Goal: Task Accomplishment & Management: Complete application form

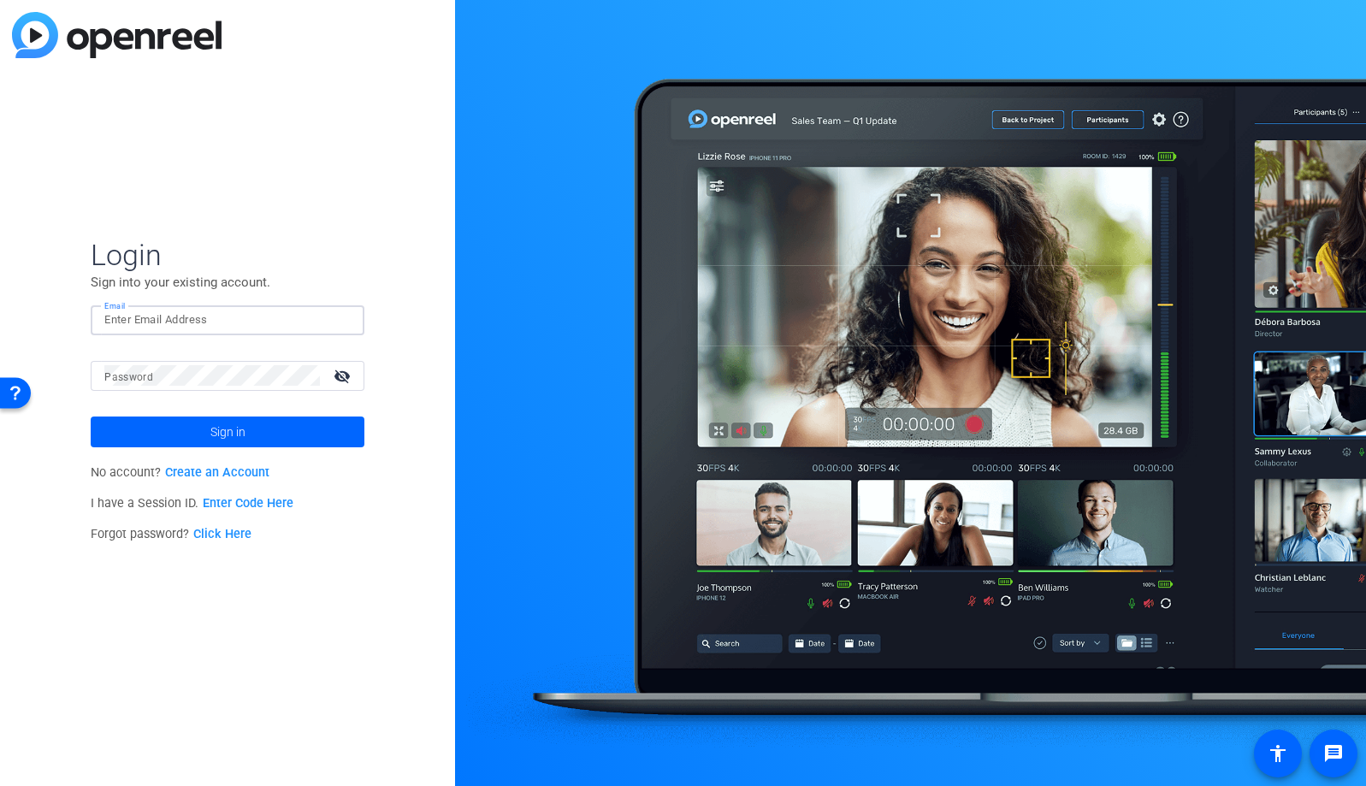
click at [202, 315] on input "Email" at bounding box center [227, 320] width 246 height 21
click at [339, 323] on img at bounding box center [336, 320] width 12 height 21
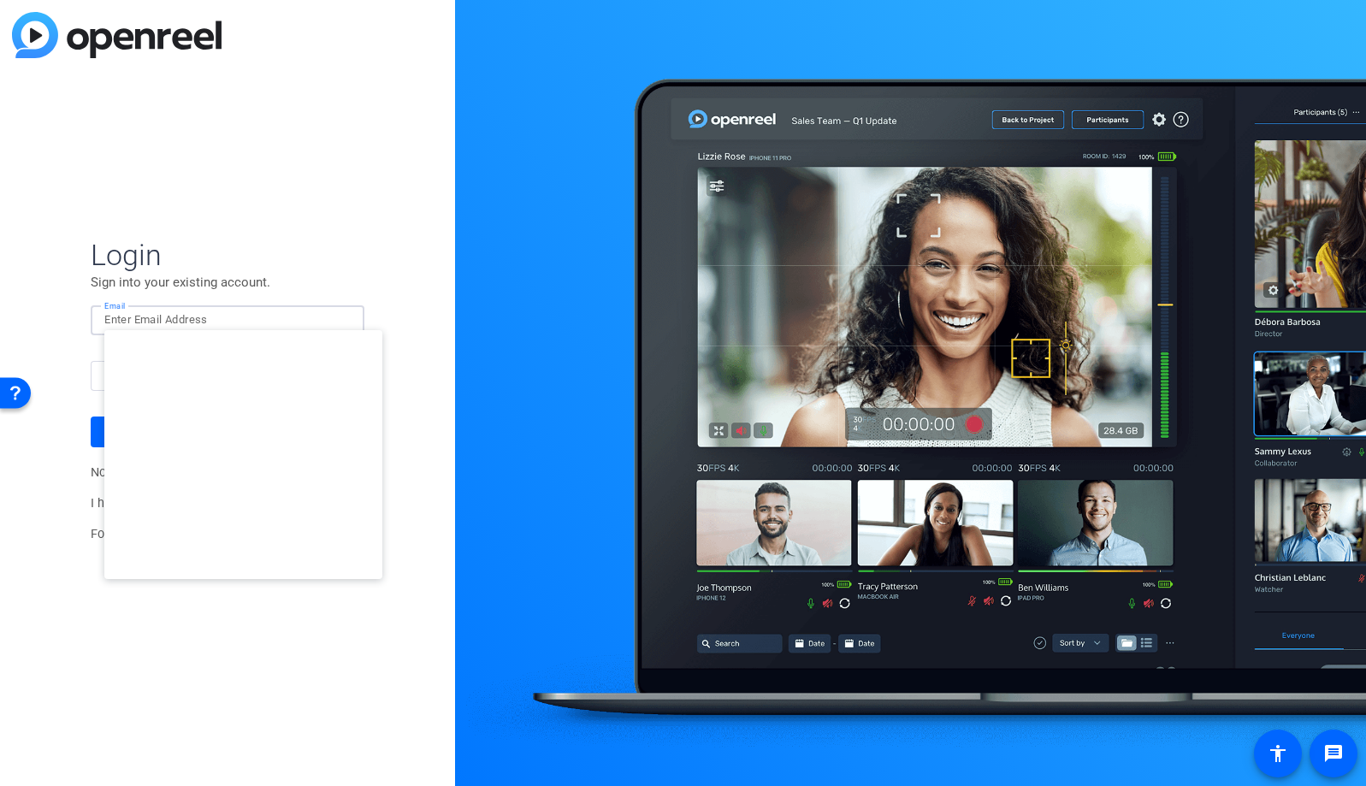
type input "studiosupport+3@openreel.com"
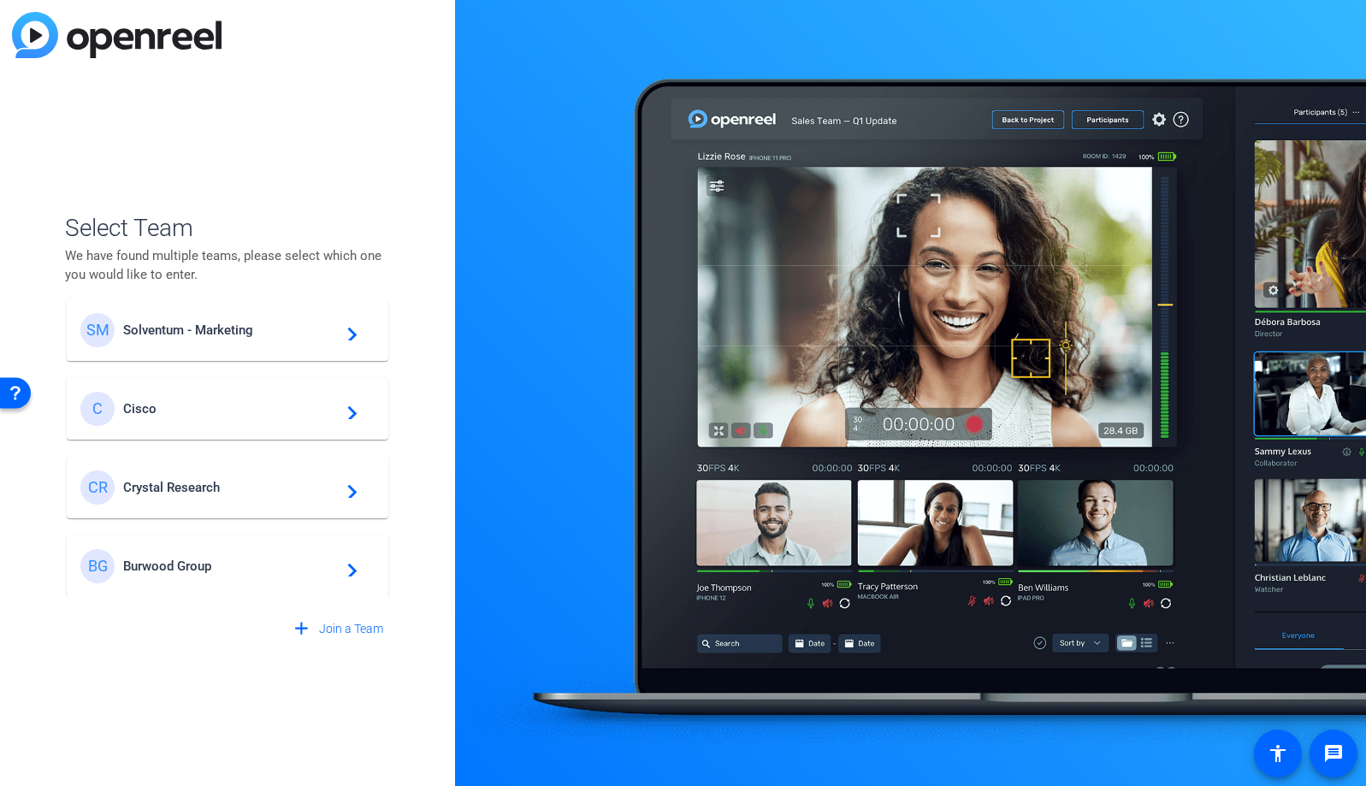
scroll to position [648, 0]
click at [209, 558] on span "Burwood Group" at bounding box center [230, 563] width 214 height 15
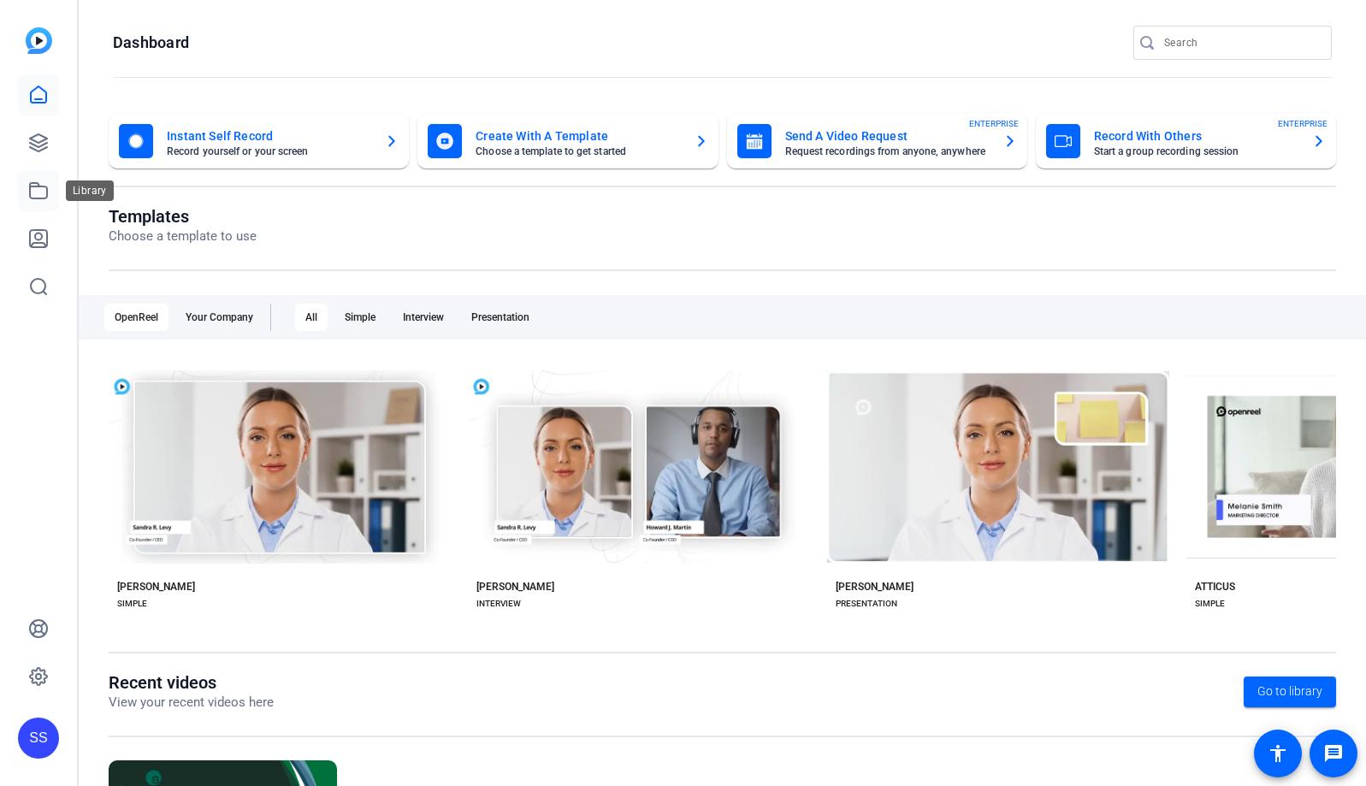
click at [48, 192] on icon at bounding box center [38, 190] width 21 height 21
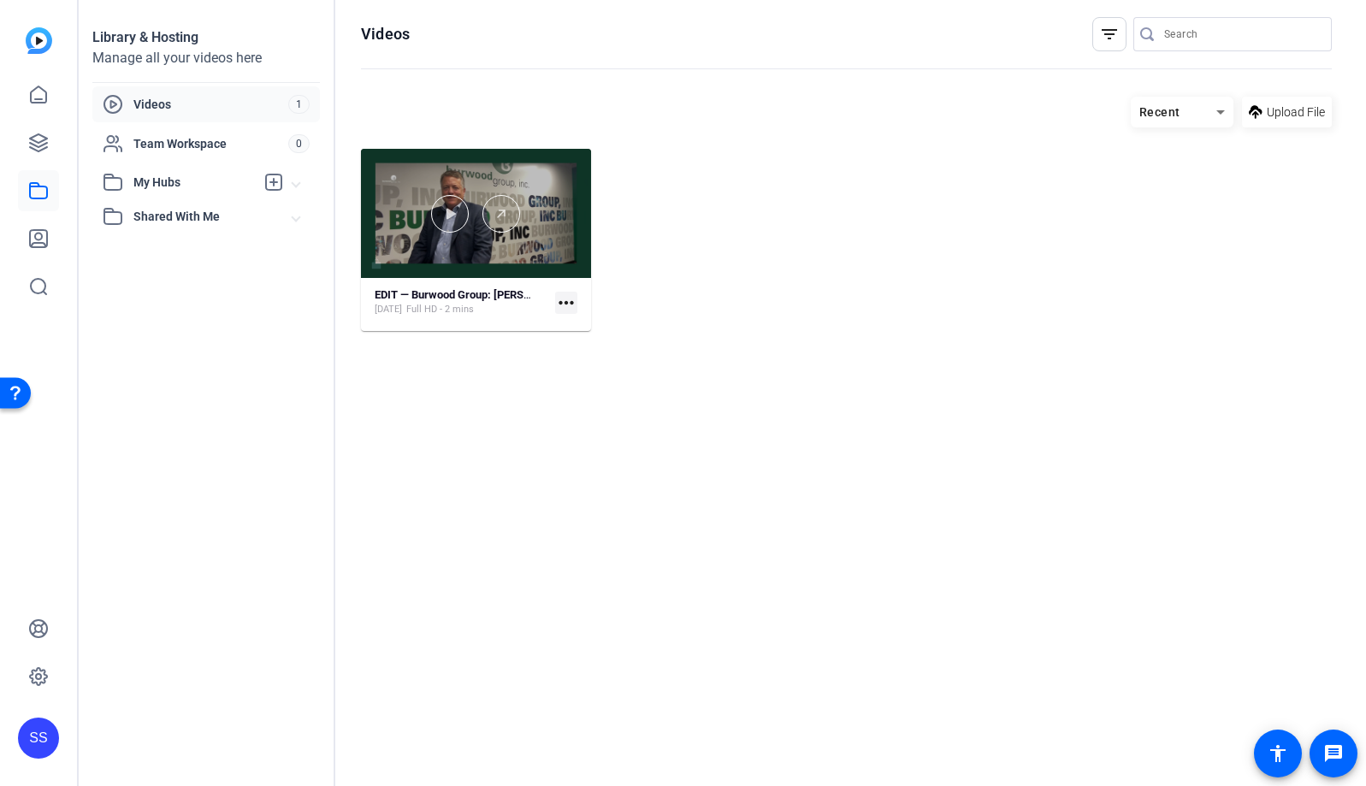
click at [512, 256] on div at bounding box center [476, 213] width 230 height 129
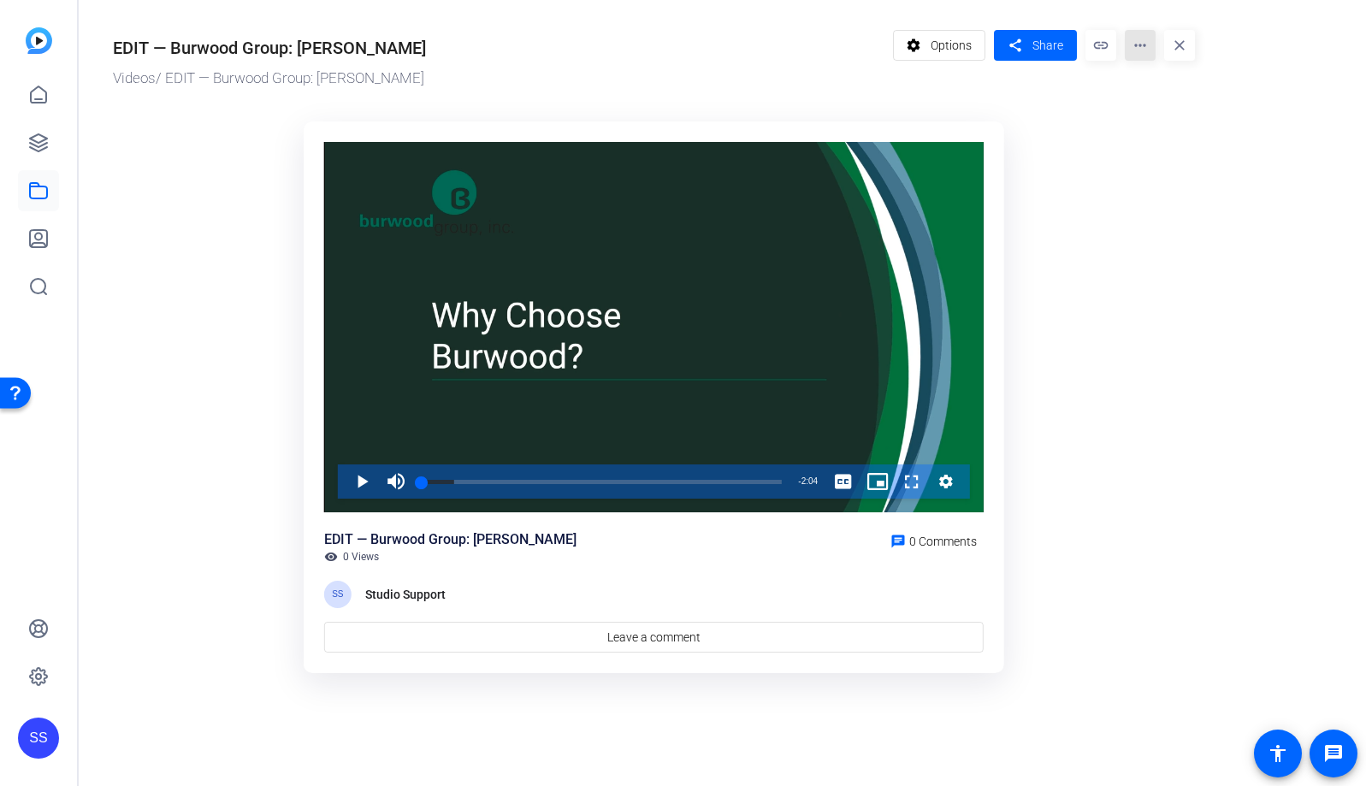
click at [1142, 50] on mat-icon "more_horiz" at bounding box center [1140, 45] width 31 height 31
click at [1188, 182] on span "Extract MP4" at bounding box center [1173, 183] width 71 height 21
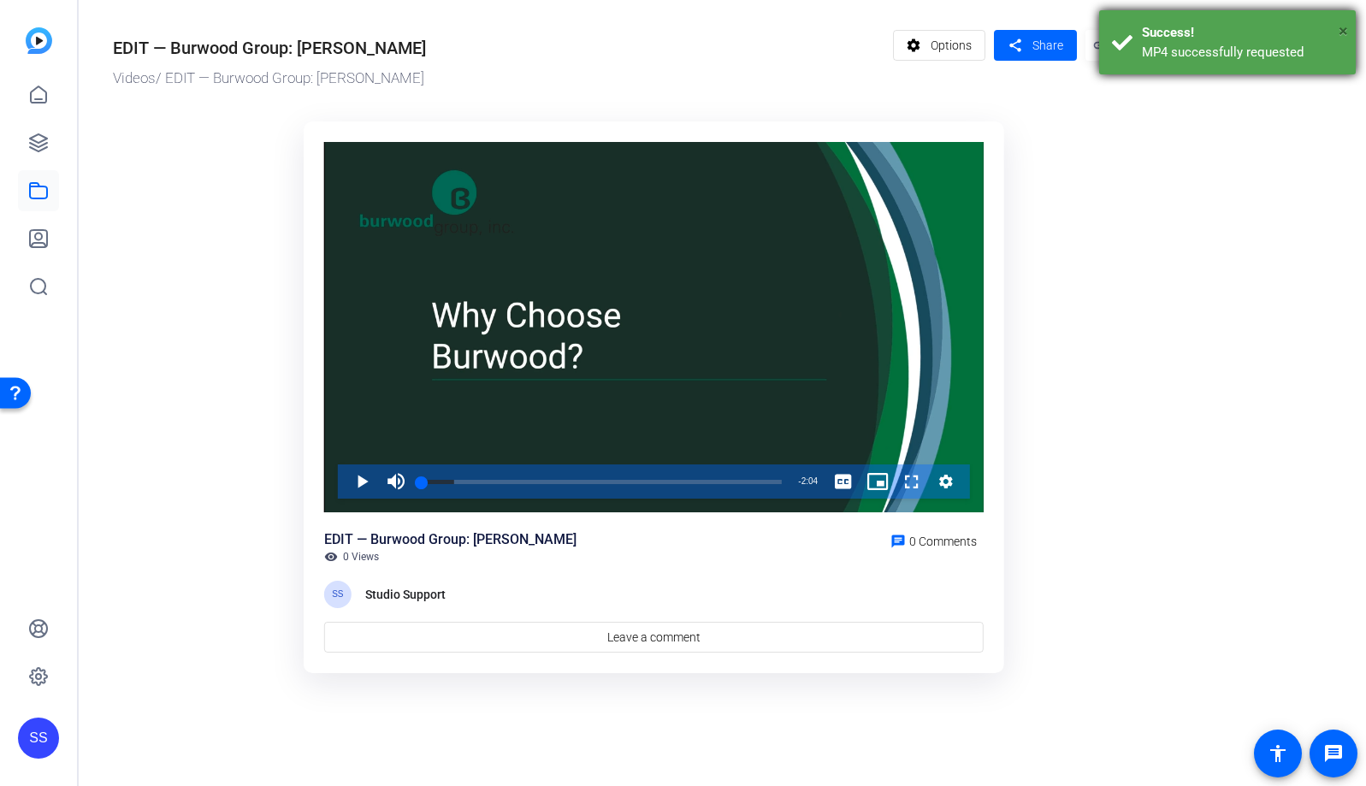
click at [1344, 27] on span "×" at bounding box center [1342, 31] width 9 height 21
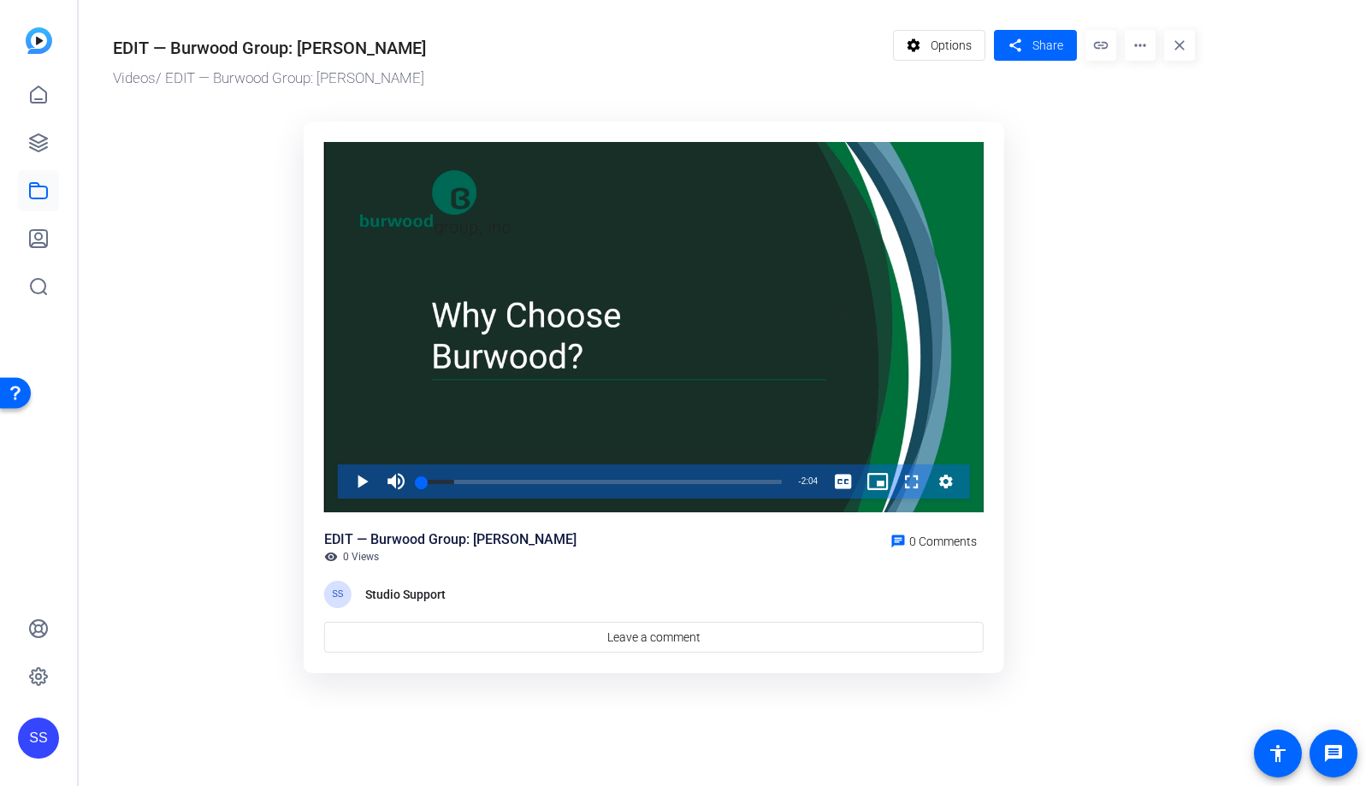
click at [1148, 45] on mat-icon "more_horiz" at bounding box center [1140, 45] width 31 height 31
click at [1181, 260] on div at bounding box center [683, 393] width 1366 height 786
click at [35, 733] on div "SS" at bounding box center [38, 737] width 41 height 41
click at [187, 721] on mat-icon "logout" at bounding box center [197, 723] width 21 height 21
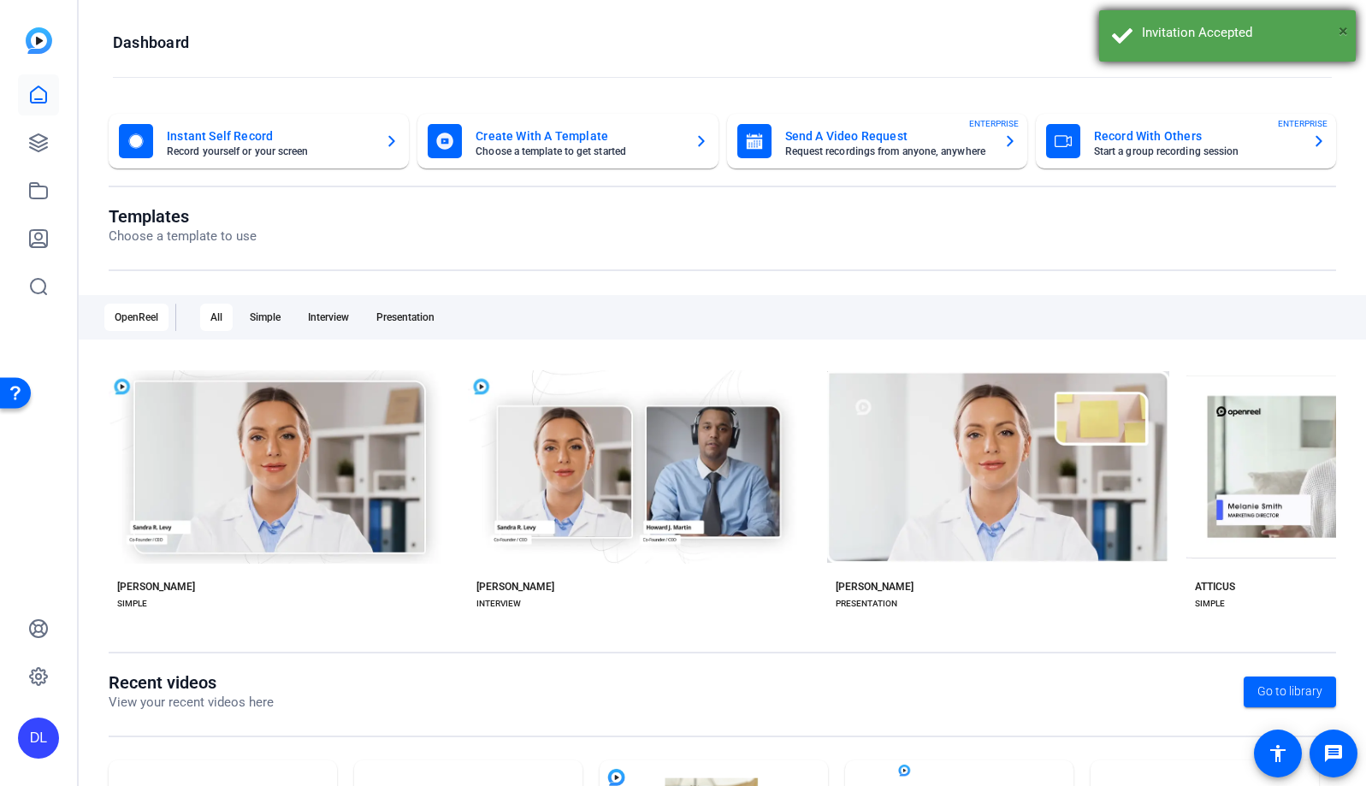
click at [1340, 29] on span "×" at bounding box center [1342, 31] width 9 height 21
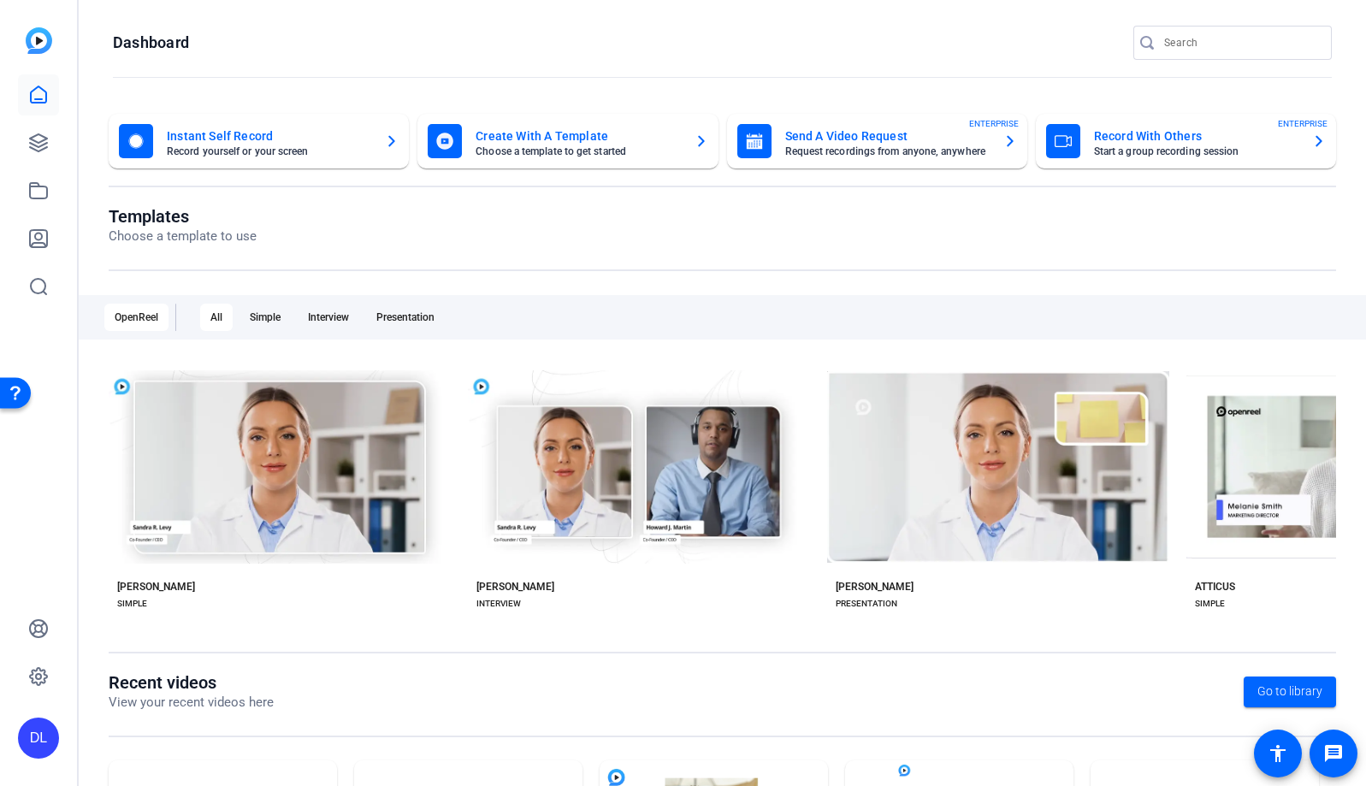
click at [40, 742] on div "DL" at bounding box center [38, 737] width 41 height 41
click at [37, 542] on div at bounding box center [683, 393] width 1366 height 786
click at [40, 676] on icon at bounding box center [38, 676] width 5 height 5
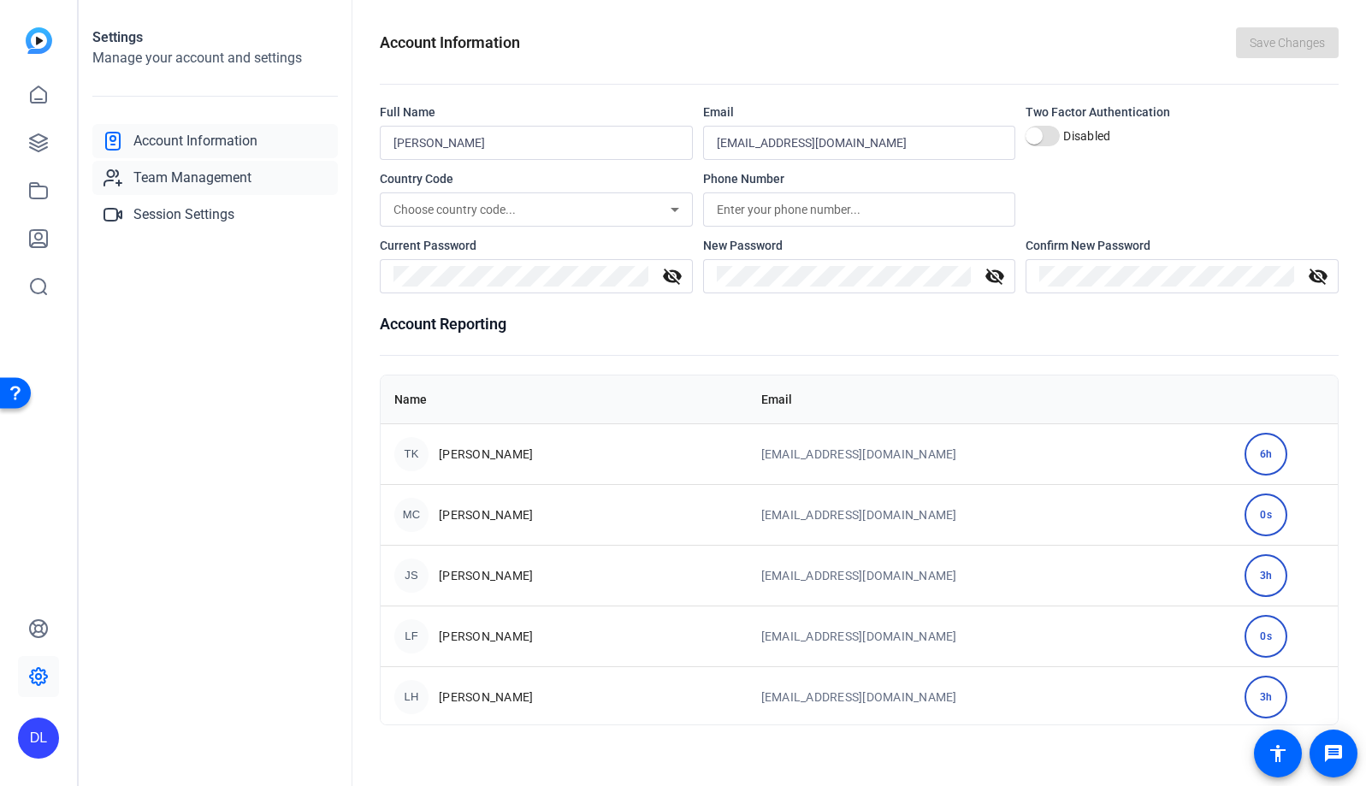
click at [211, 174] on span "Team Management" at bounding box center [192, 178] width 118 height 21
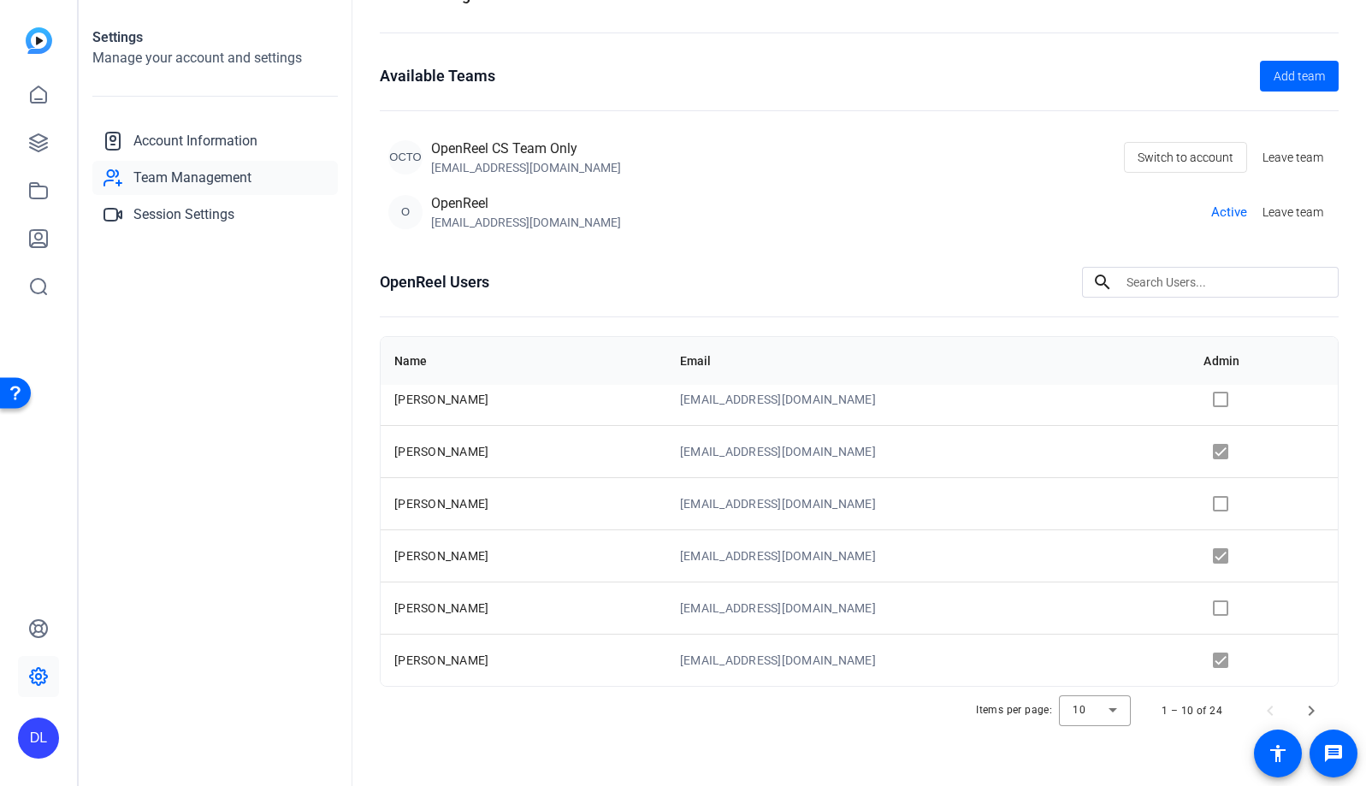
scroll to position [46, 0]
click at [1102, 704] on div at bounding box center [1095, 708] width 72 height 41
click at [1093, 637] on mat-option "50" at bounding box center [1087, 645] width 72 height 27
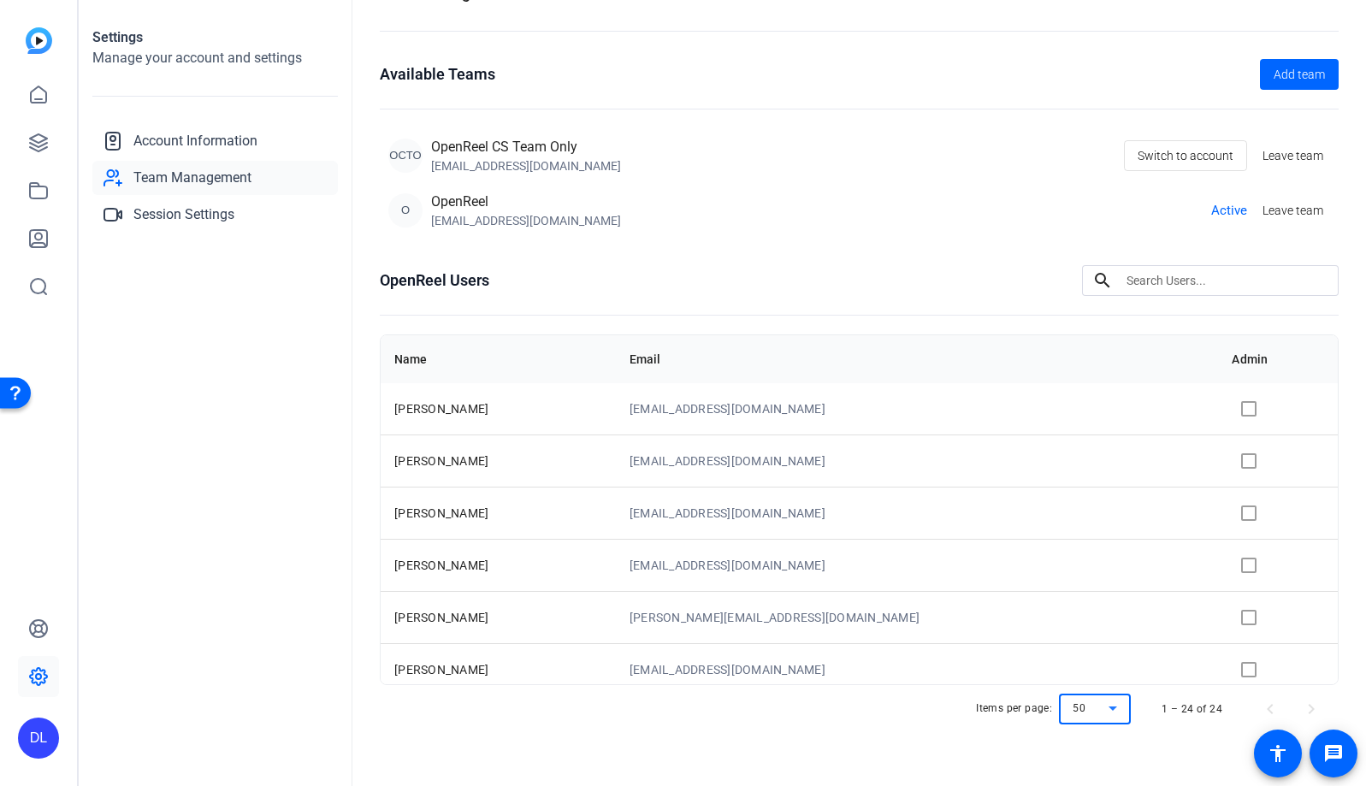
scroll to position [951, 0]
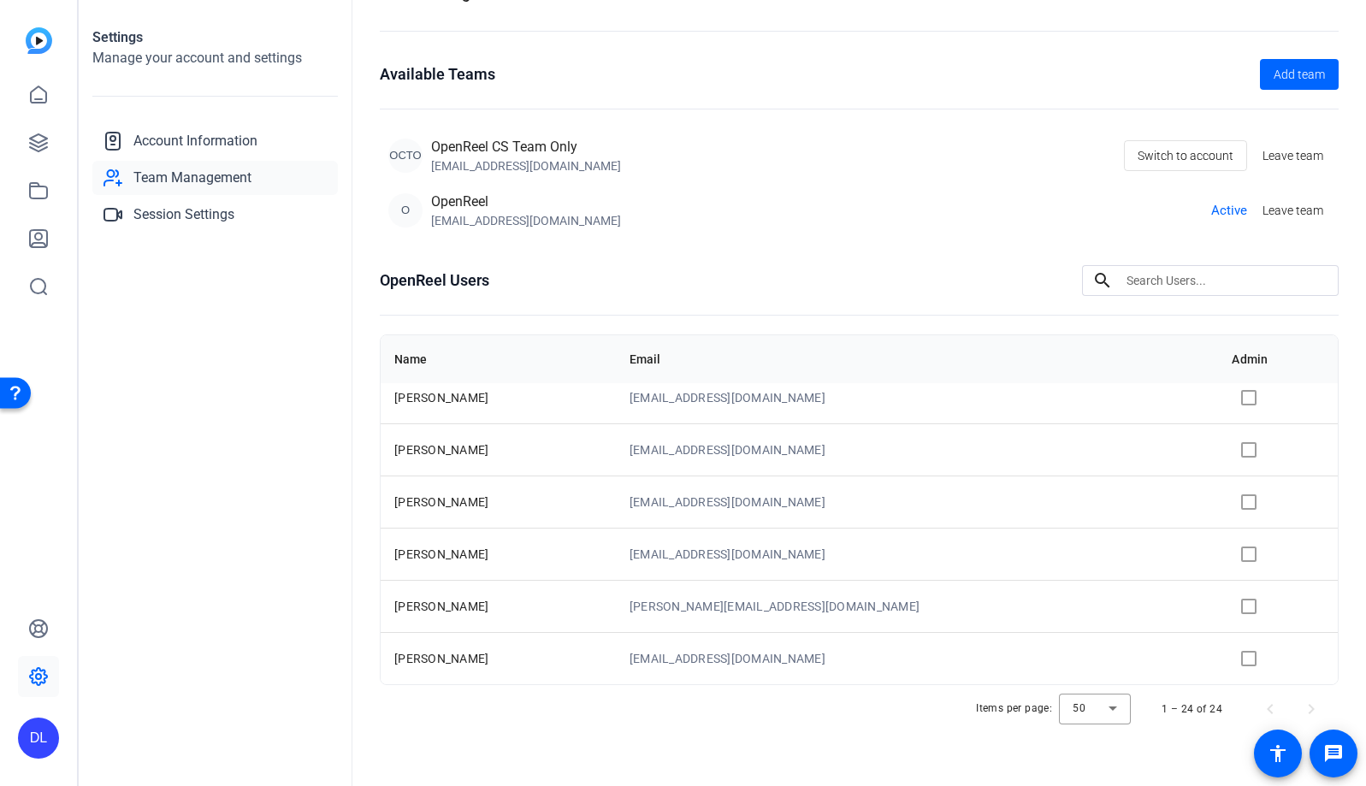
click at [459, 725] on div "Items per page: 50 1 – 24 of 24" at bounding box center [859, 709] width 959 height 48
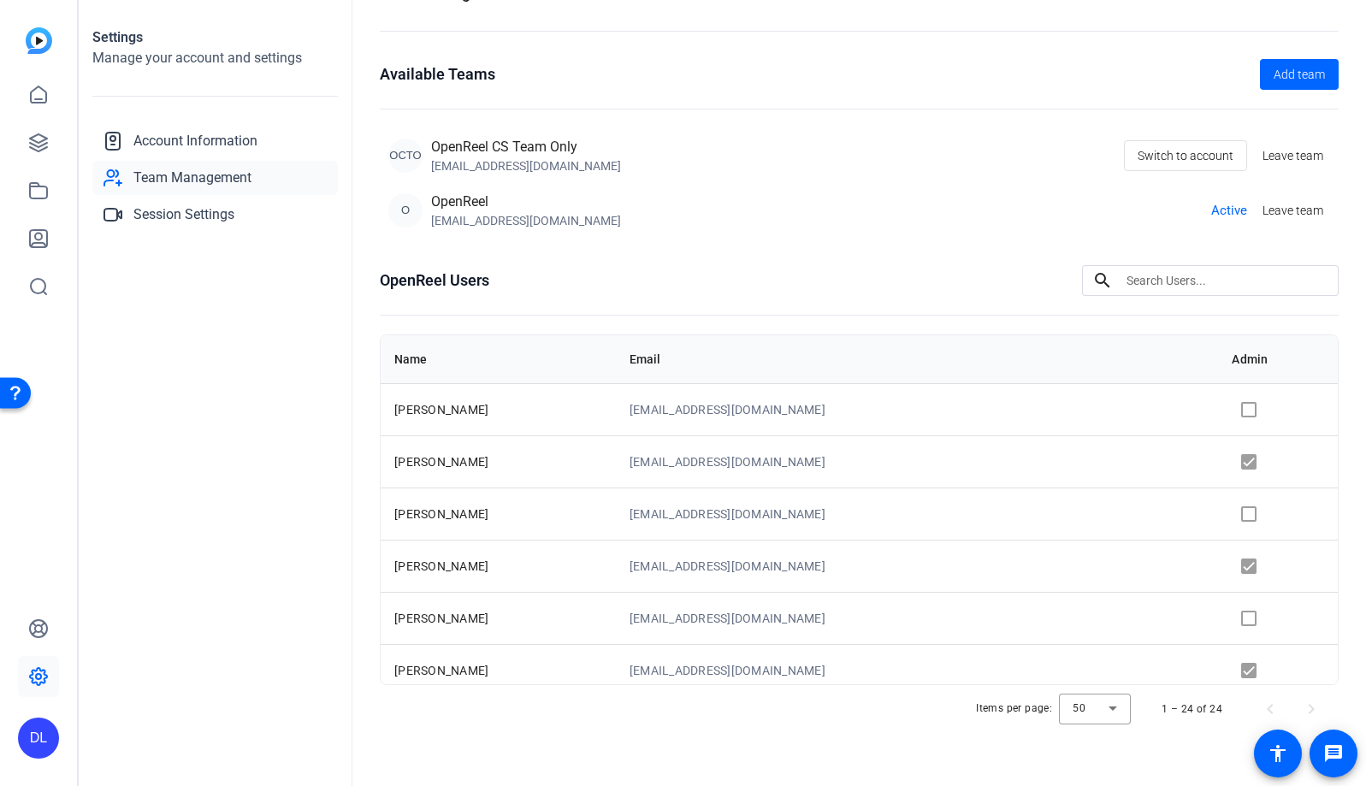
click at [305, 469] on div "Settings Manage your account and settings Account Information Team Management S…" at bounding box center [216, 393] width 274 height 786
click at [38, 102] on icon at bounding box center [38, 94] width 15 height 16
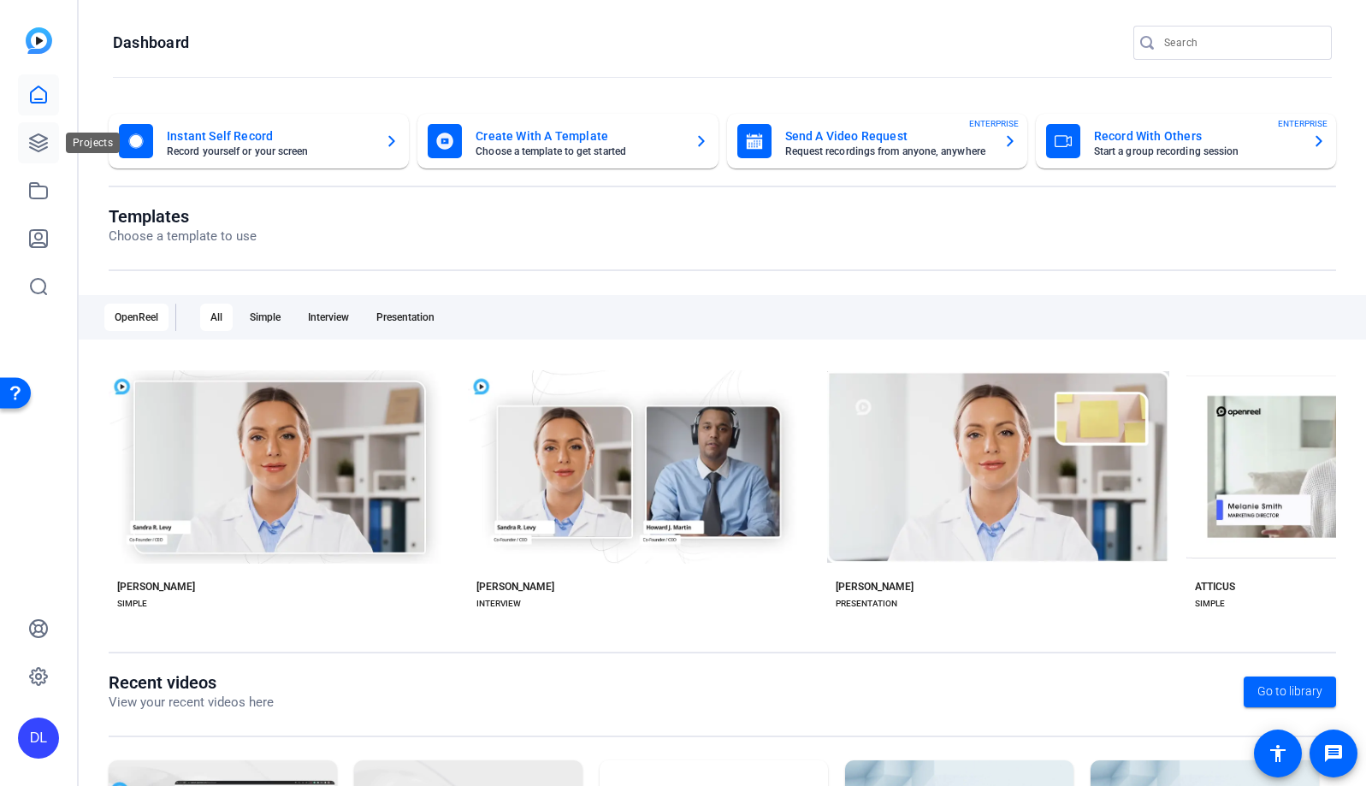
click at [30, 156] on link at bounding box center [38, 142] width 41 height 41
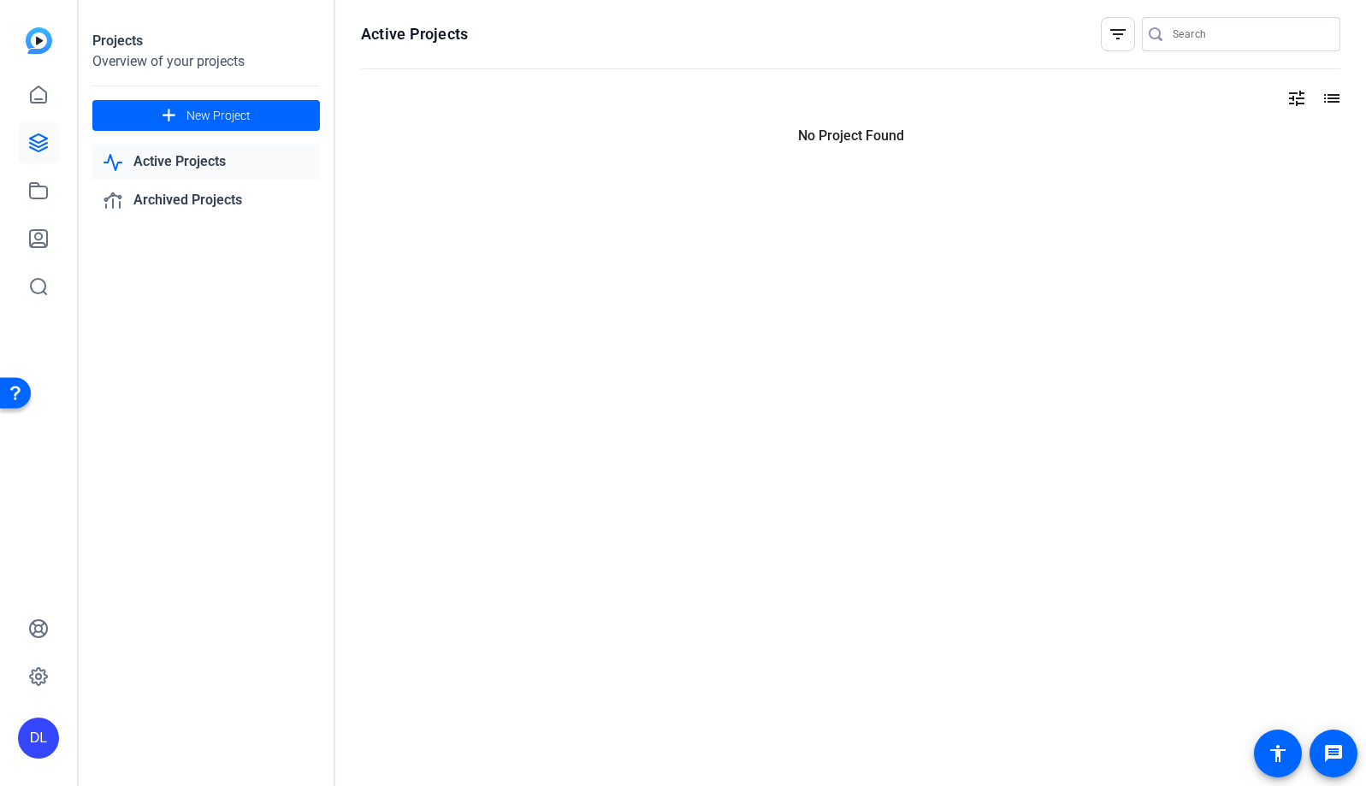
click at [739, 28] on openreel-page-title "Active Projects filter_list" at bounding box center [850, 34] width 979 height 34
click at [41, 741] on div "DL" at bounding box center [38, 737] width 41 height 41
click at [195, 717] on mat-icon "logout" at bounding box center [205, 723] width 21 height 21
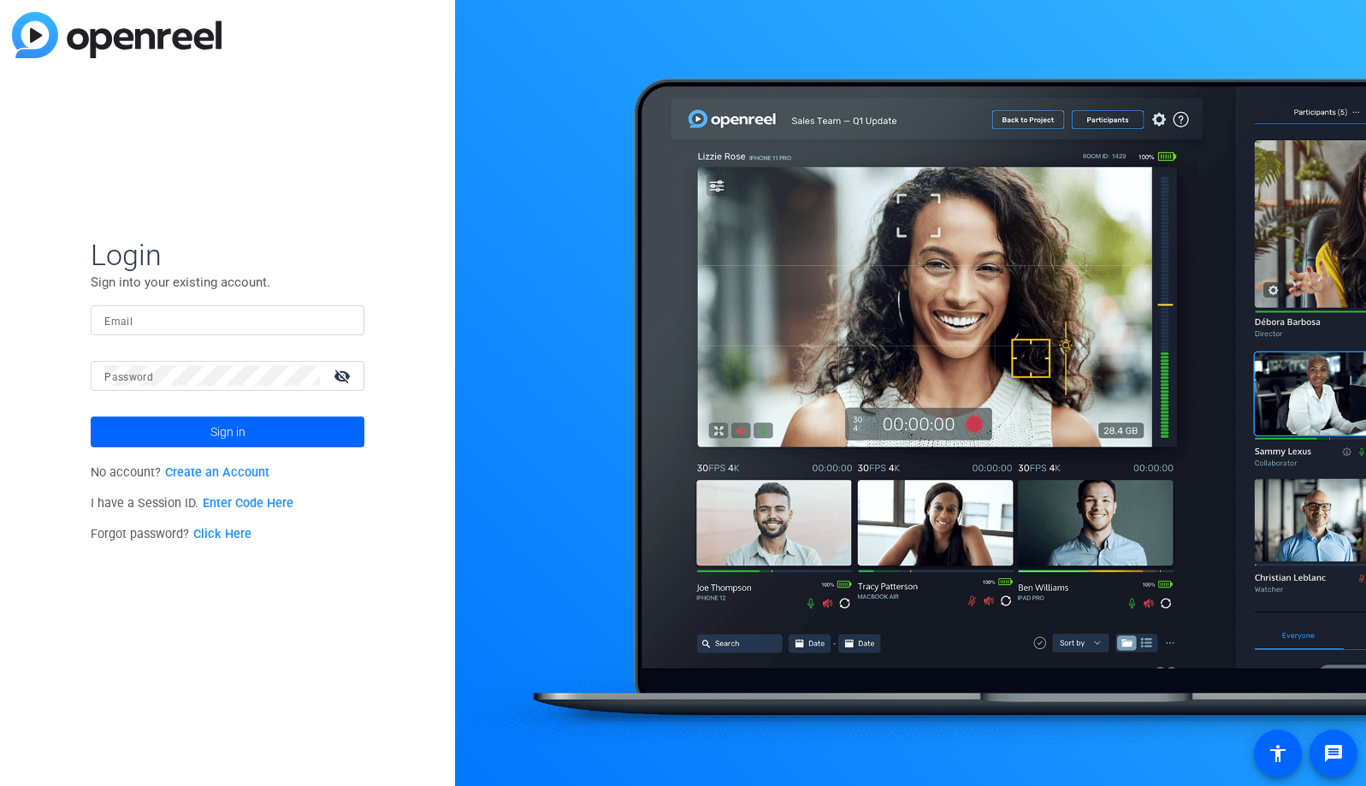
click at [242, 315] on input "Email" at bounding box center [227, 320] width 246 height 21
click at [340, 320] on img at bounding box center [336, 320] width 12 height 21
type input "studiosupport+3@openreel.com"
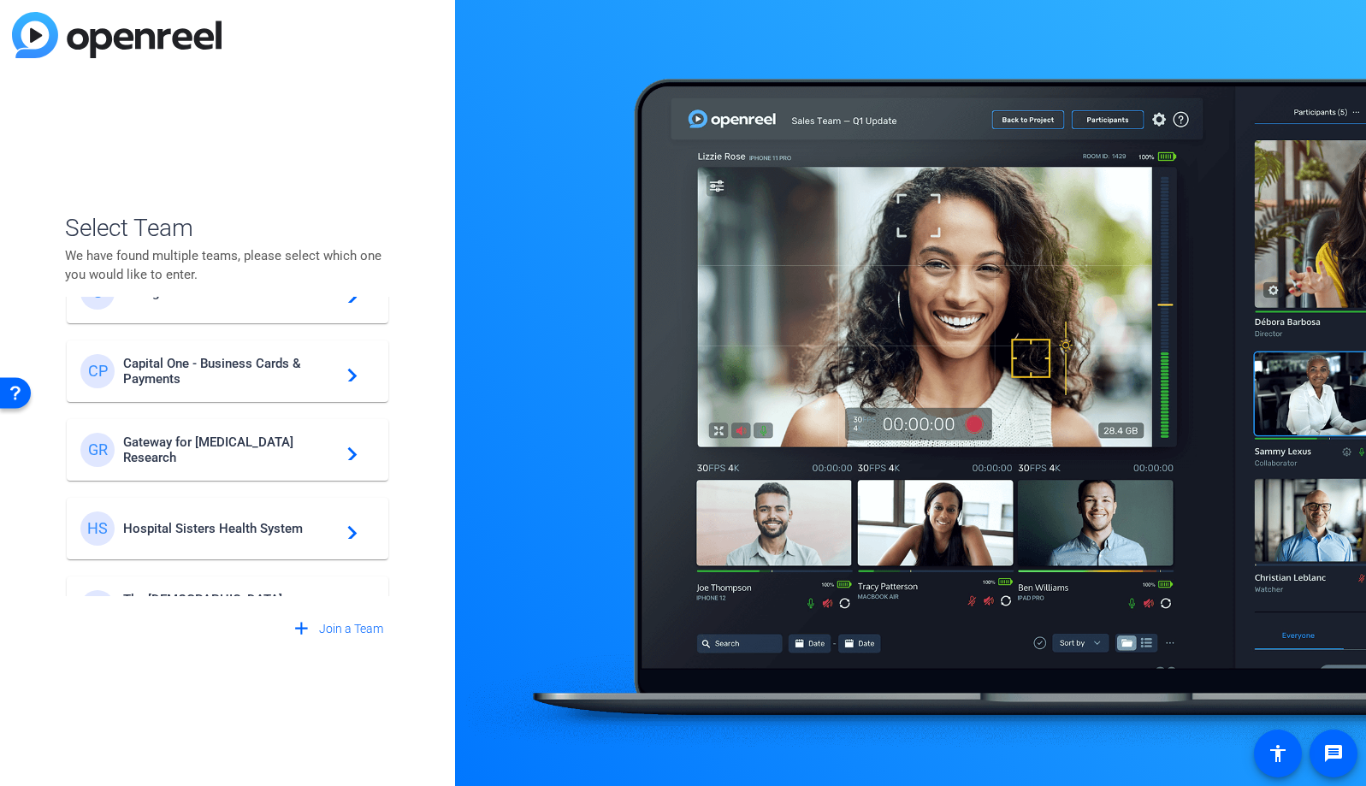
scroll to position [406, 0]
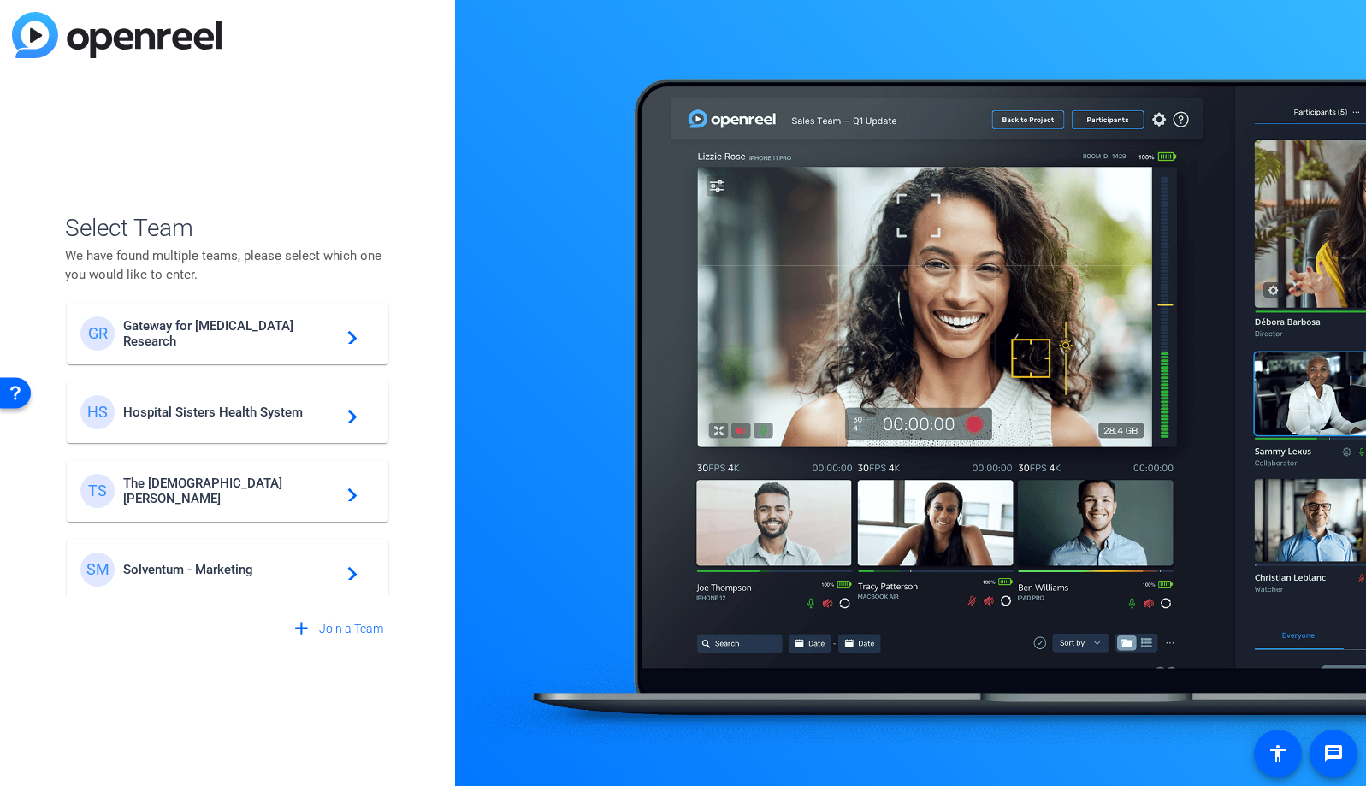
click at [257, 337] on span "Gateway for Cancer Research" at bounding box center [230, 333] width 214 height 31
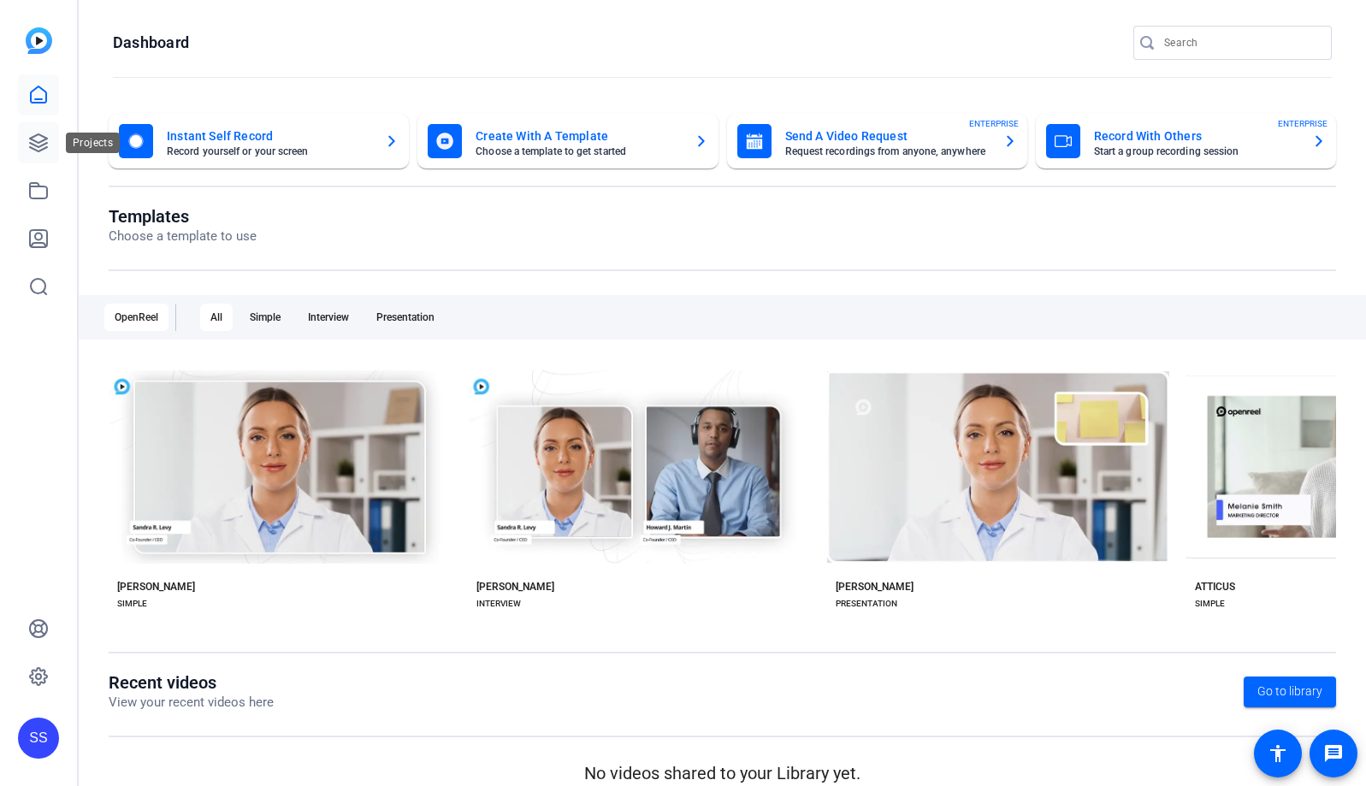
click at [44, 147] on icon at bounding box center [38, 143] width 21 height 21
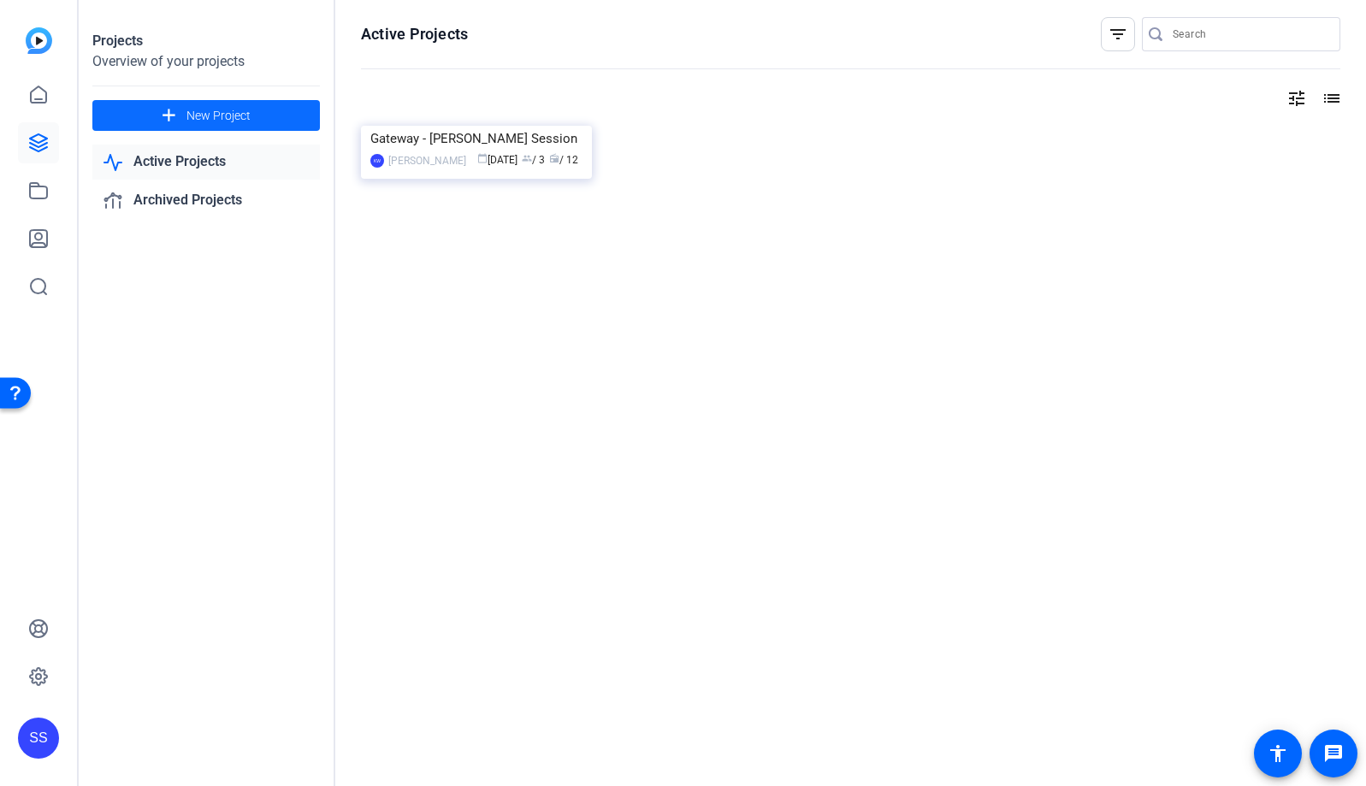
click at [270, 113] on span at bounding box center [205, 115] width 227 height 41
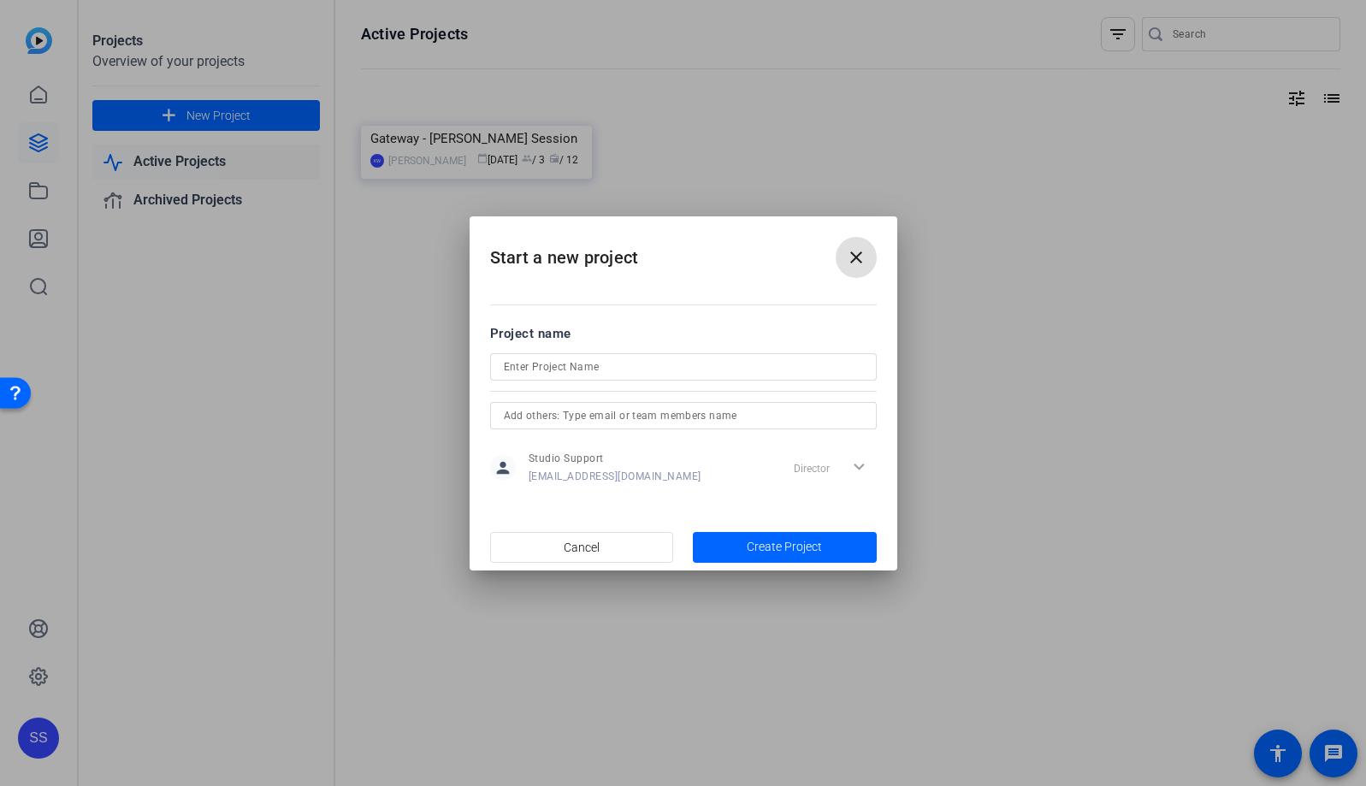
click at [646, 367] on input at bounding box center [683, 367] width 359 height 21
paste input "—"
drag, startPoint x: 713, startPoint y: 364, endPoint x: 615, endPoint y: 368, distance: 98.4
click at [615, 368] on input "Gateway — Dr. Sameek Trial Overview" at bounding box center [683, 367] width 359 height 21
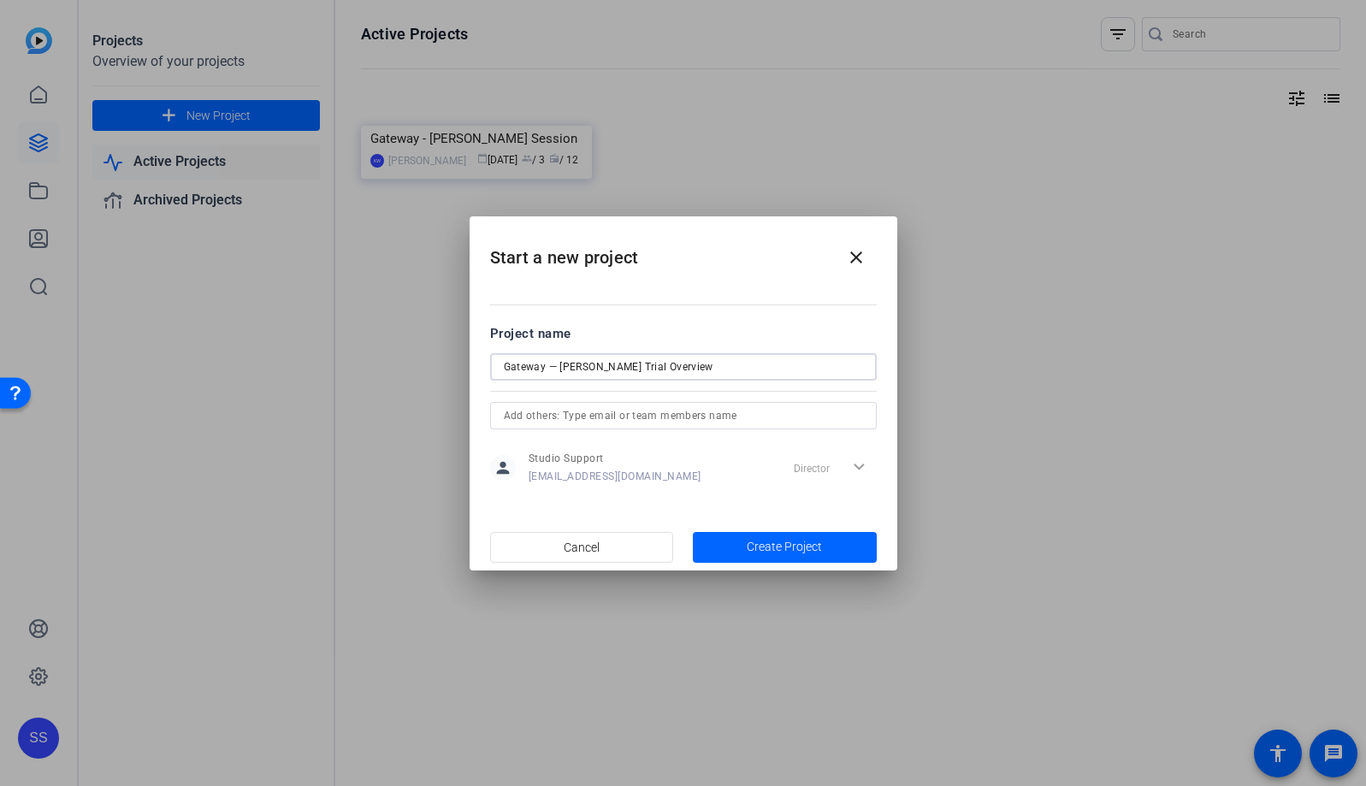
paste input "—"
type input "Gateway — Dr. Sameek — 10/09/2025"
click at [706, 308] on mat-dialog-content "Project name Gateway — Dr. Sameek — 10/09/2025 person Studio Support studiosupp…" at bounding box center [683, 405] width 428 height 238
click at [723, 422] on input "text" at bounding box center [683, 415] width 359 height 21
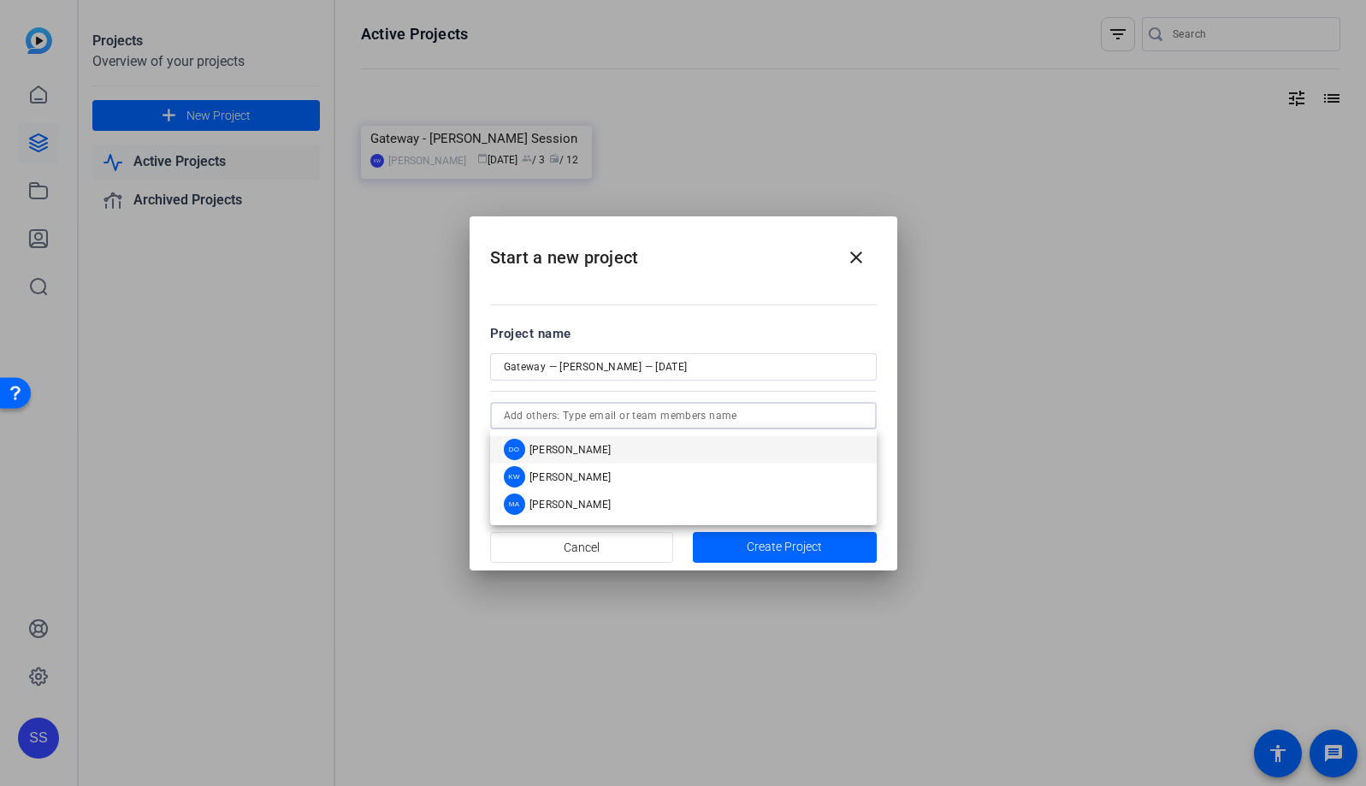
click at [706, 444] on mat-option "DO Daisy Orozco" at bounding box center [683, 449] width 387 height 27
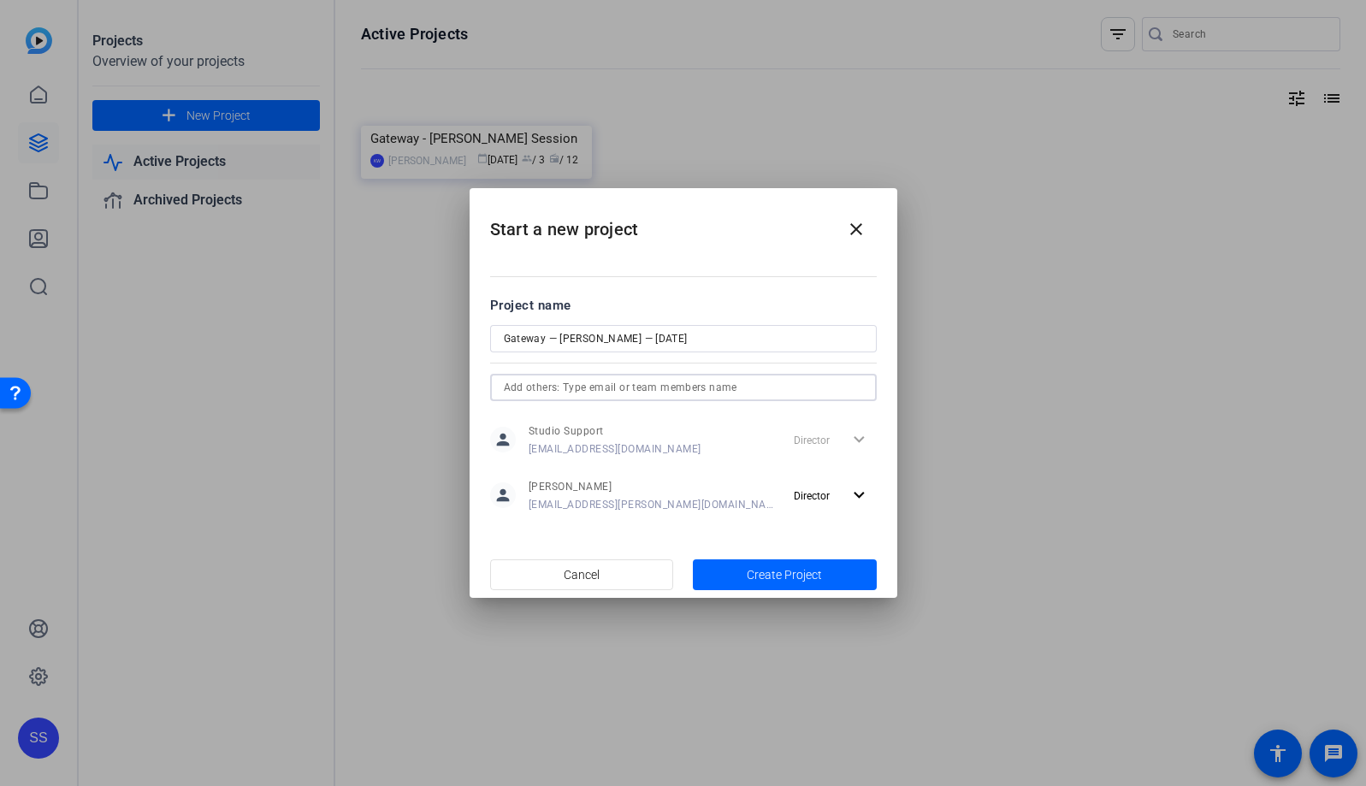
click at [716, 386] on input "text" at bounding box center [683, 387] width 359 height 21
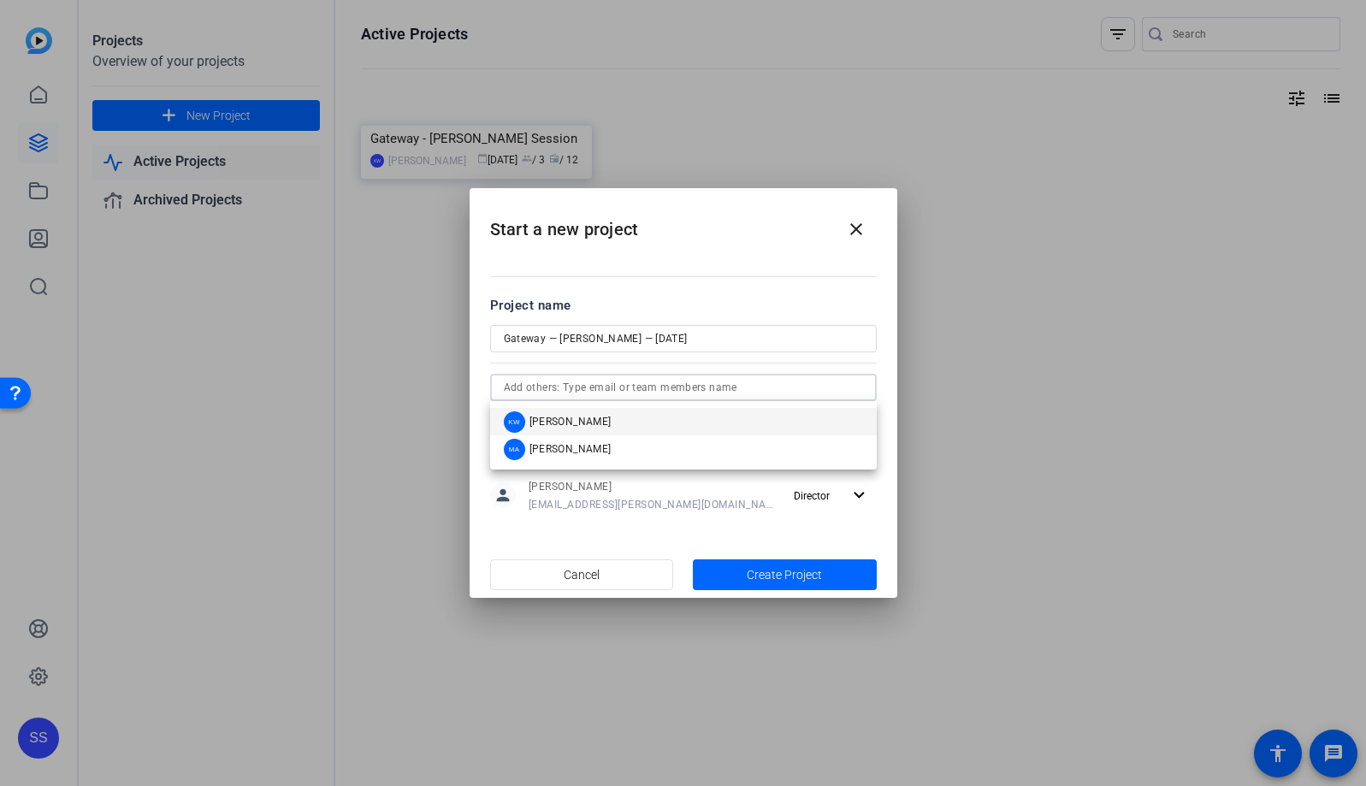
click at [676, 427] on mat-option "KW Kari Watts" at bounding box center [683, 421] width 387 height 27
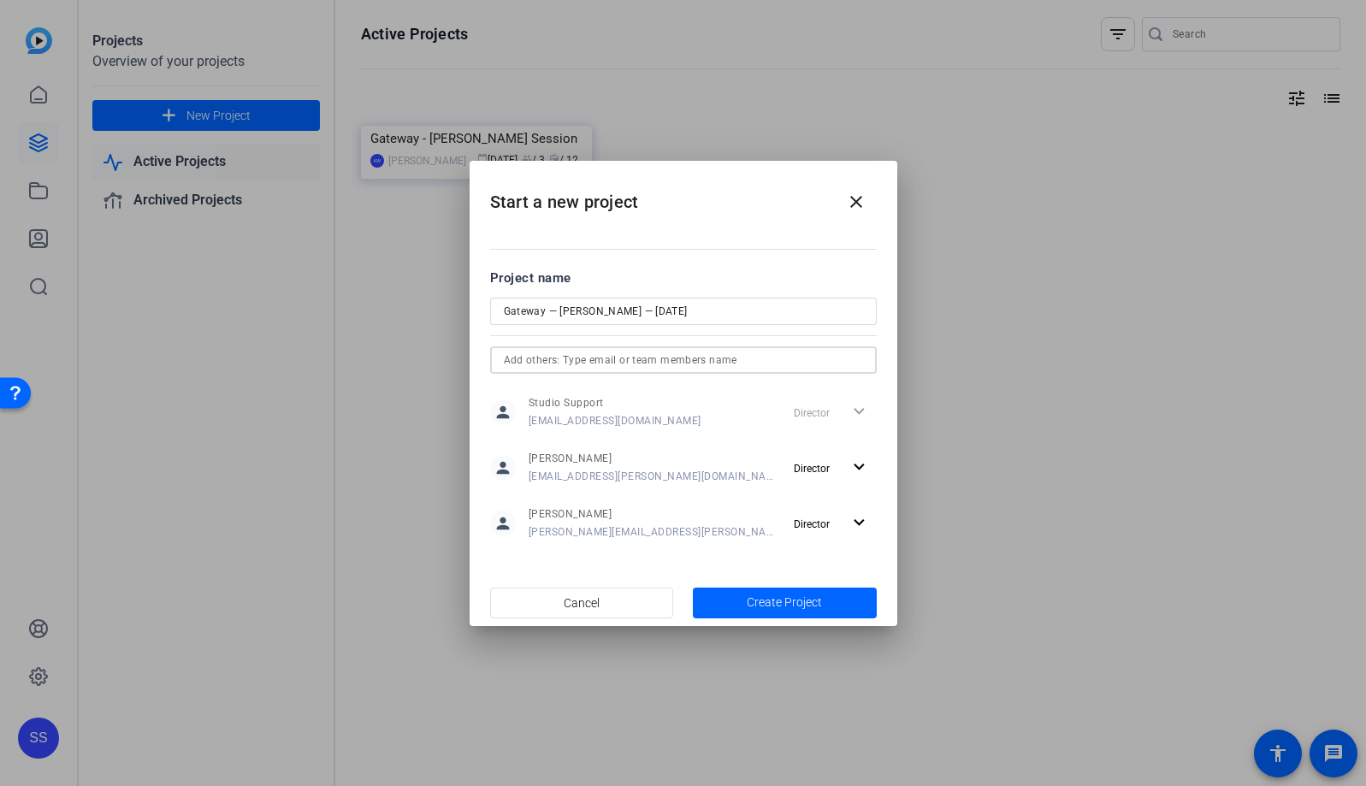
click at [697, 357] on input "text" at bounding box center [683, 360] width 359 height 21
click at [658, 387] on mat-option "MA Maria Aroz" at bounding box center [683, 394] width 387 height 27
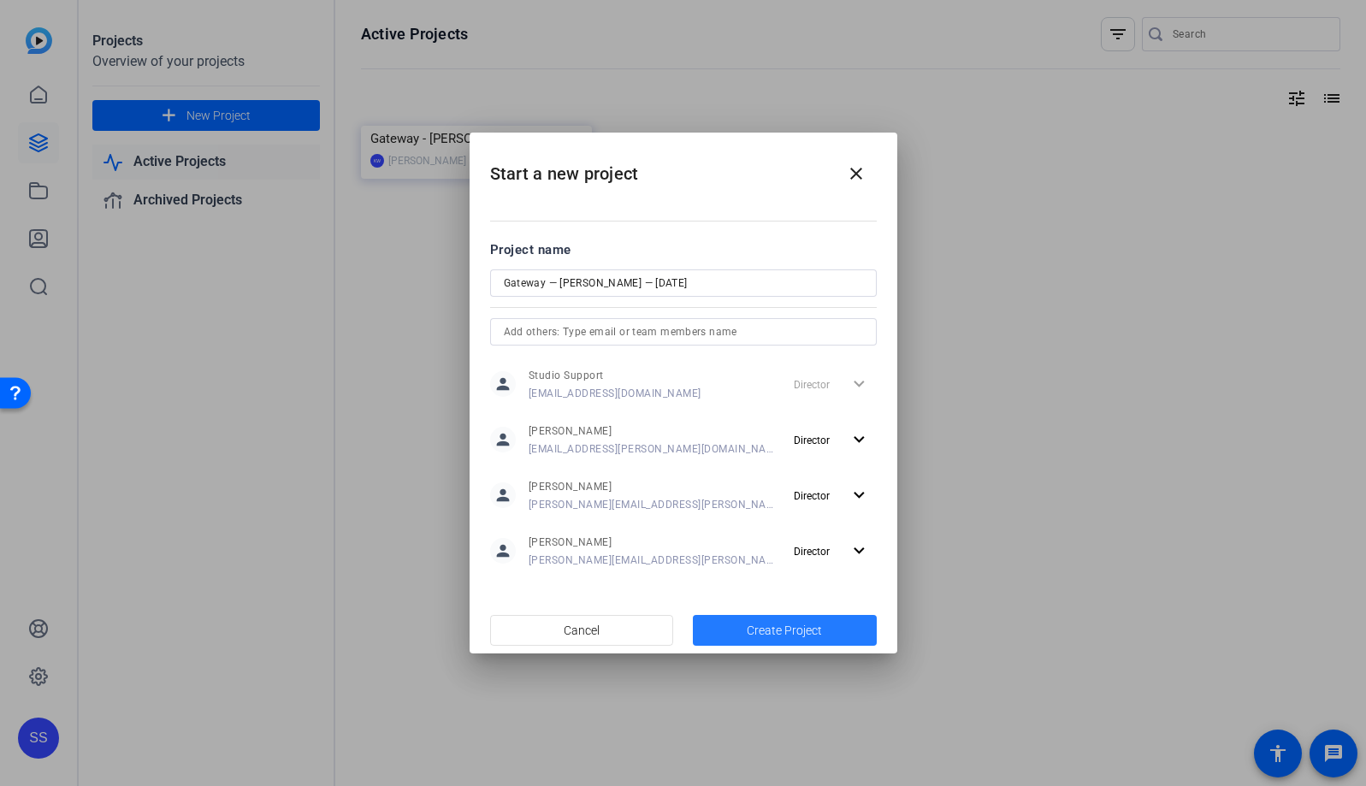
click at [813, 627] on span "Create Project" at bounding box center [784, 631] width 75 height 18
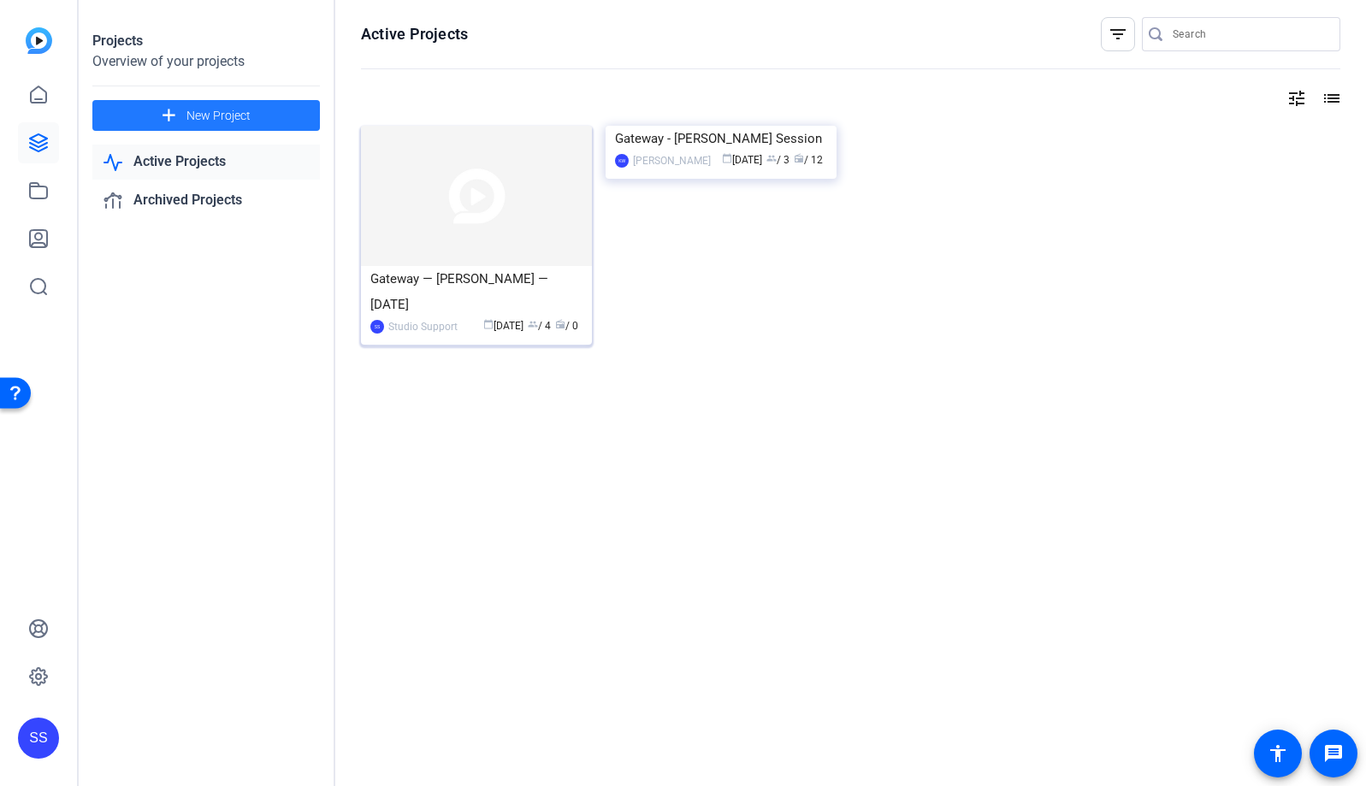
click at [467, 236] on img at bounding box center [476, 196] width 231 height 140
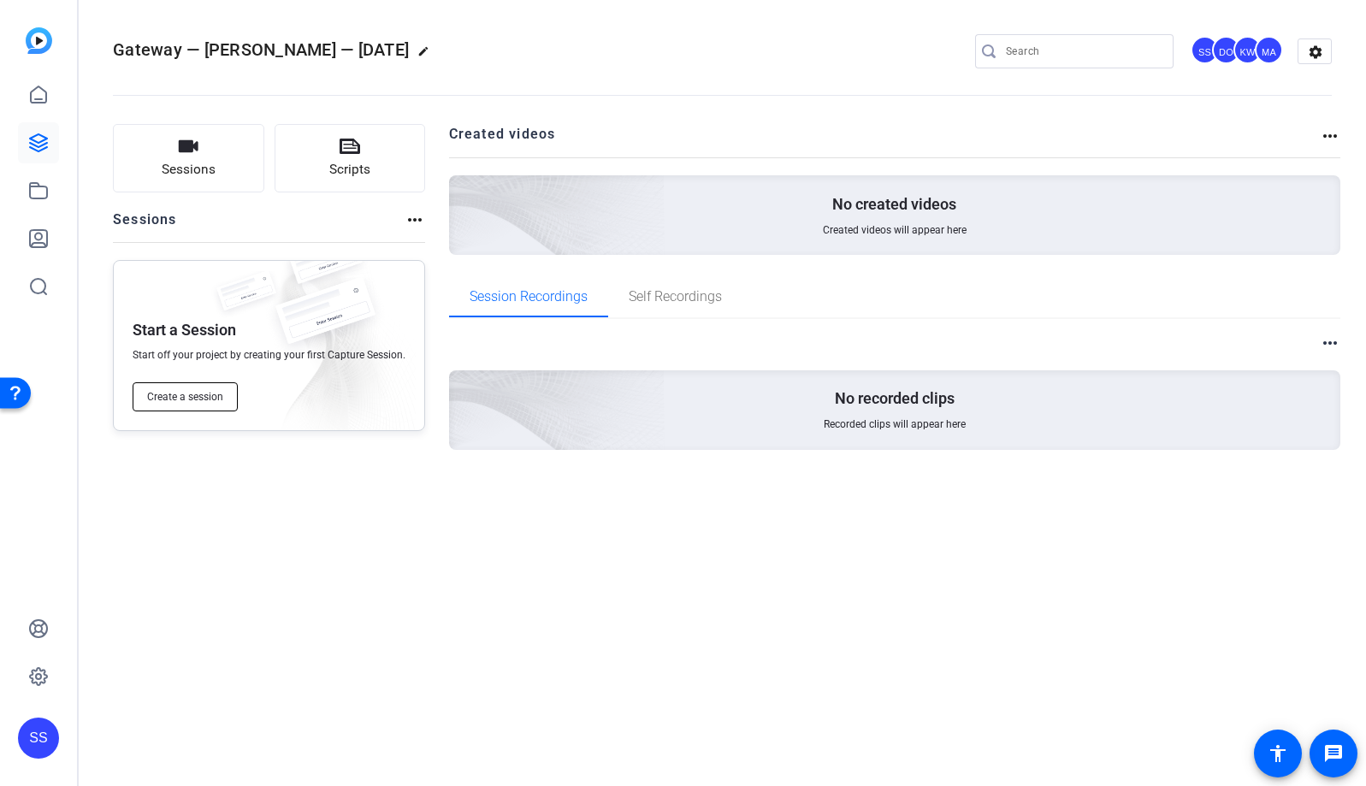
click at [207, 395] on span "Create a session" at bounding box center [185, 397] width 76 height 14
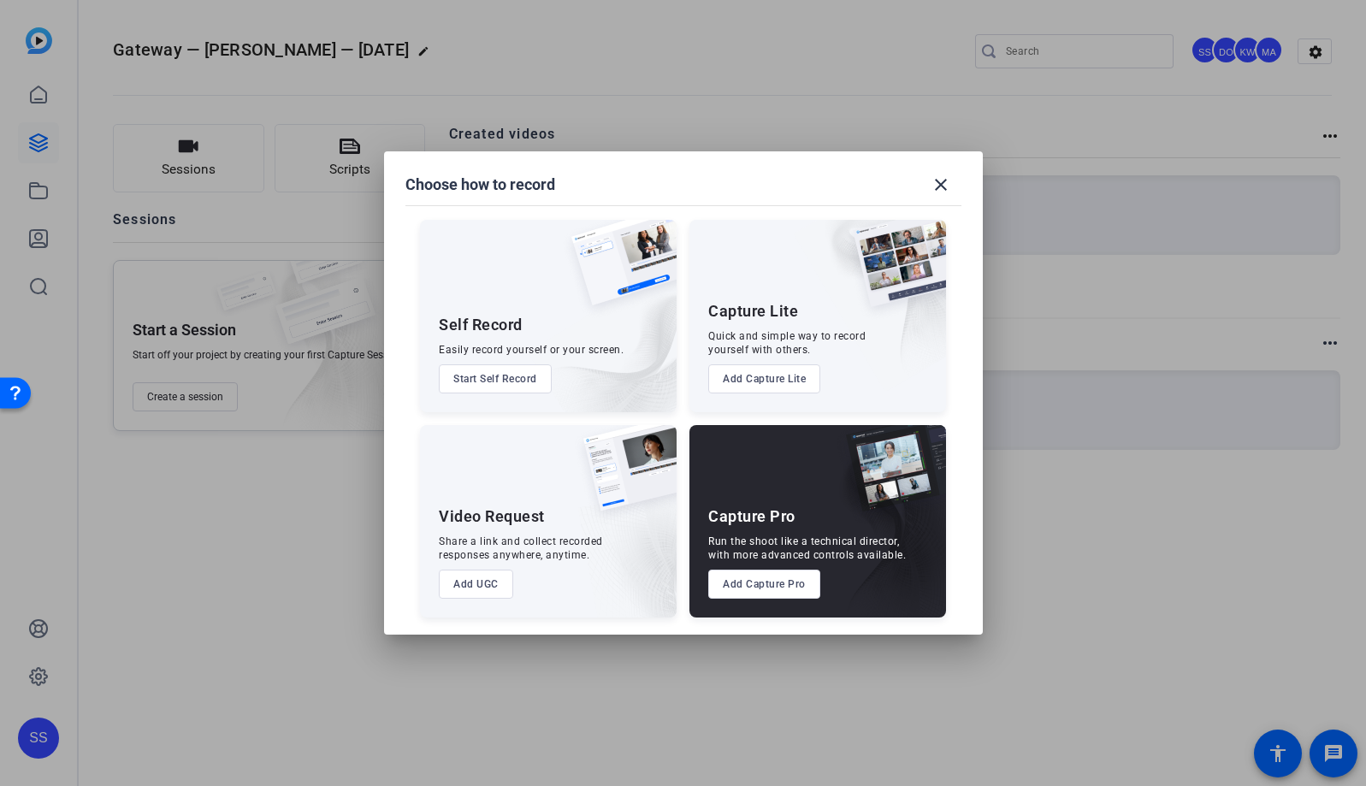
click at [782, 581] on button "Add Capture Pro" at bounding box center [764, 584] width 112 height 29
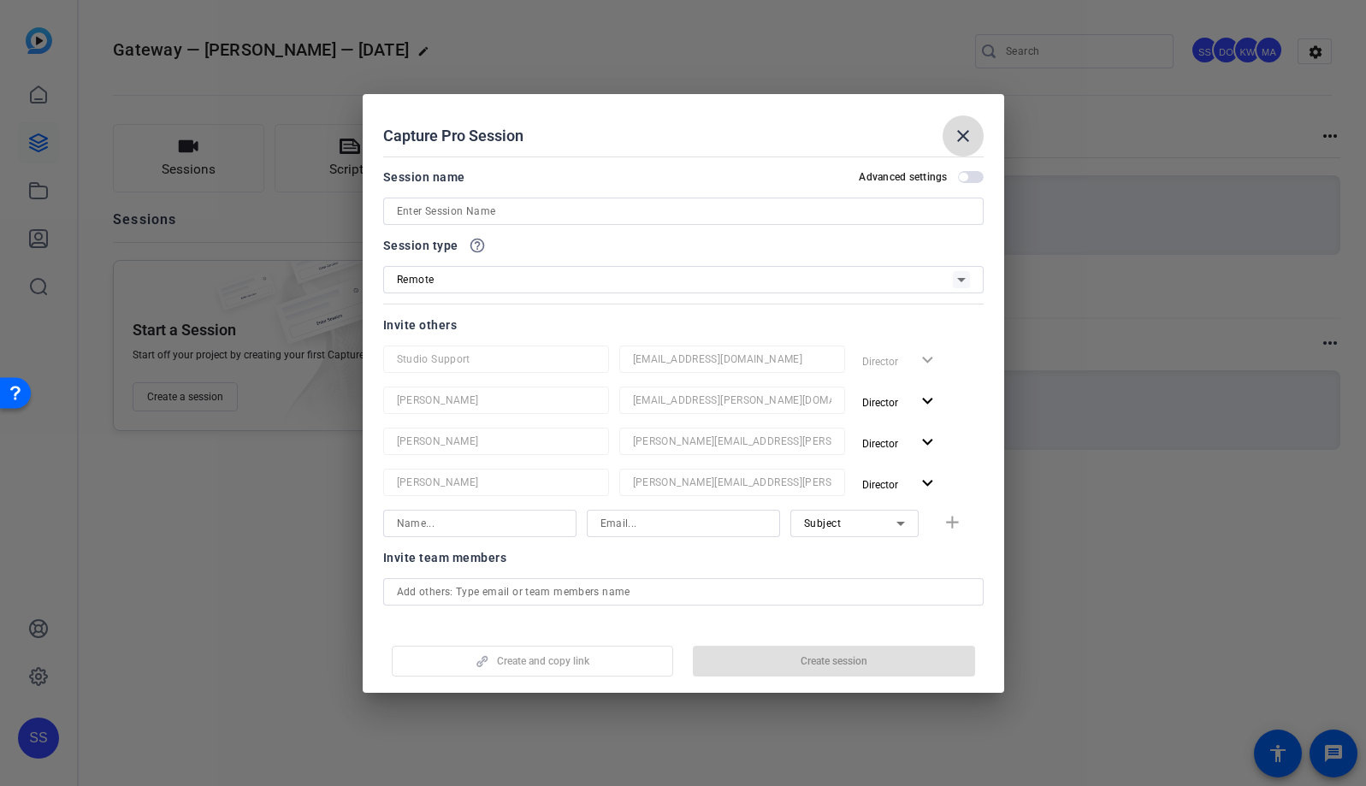
click at [972, 134] on mat-icon "close" at bounding box center [963, 136] width 21 height 21
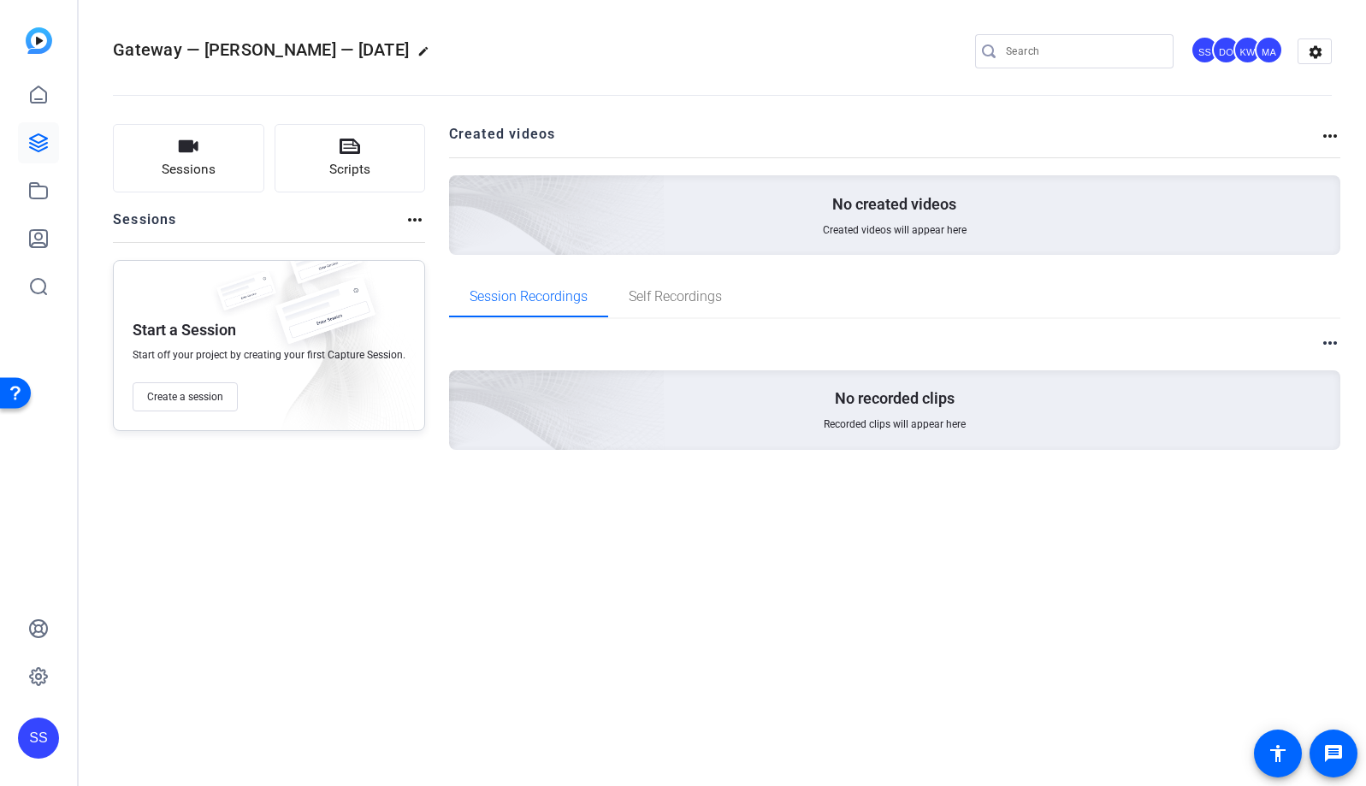
click at [422, 46] on mat-icon "edit" at bounding box center [427, 55] width 21 height 21
click at [159, 56] on input "Gateway — Dr. Sameek — 10/09/2025" at bounding box center [183, 51] width 112 height 21
click at [293, 52] on span "clear" at bounding box center [292, 51] width 21 height 21
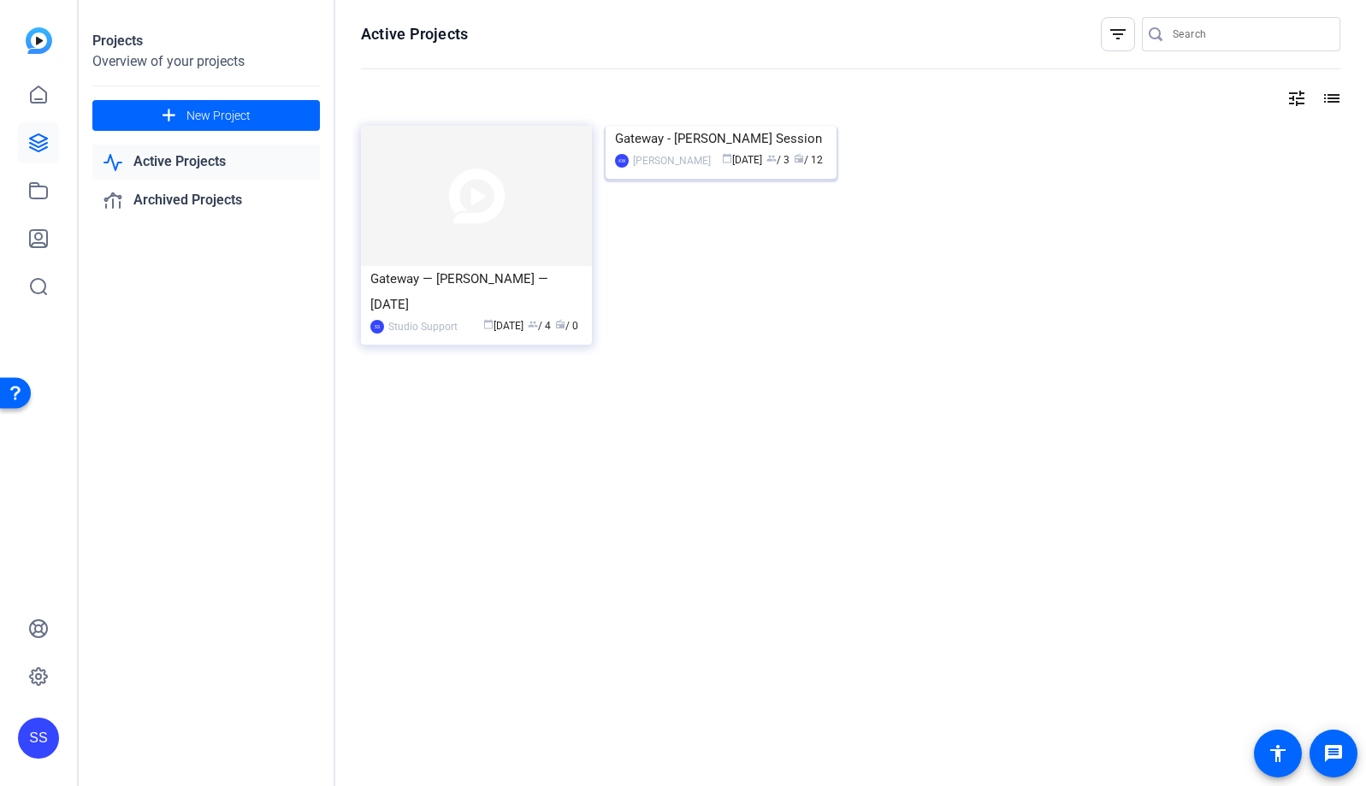
click at [712, 126] on img at bounding box center [720, 126] width 231 height 0
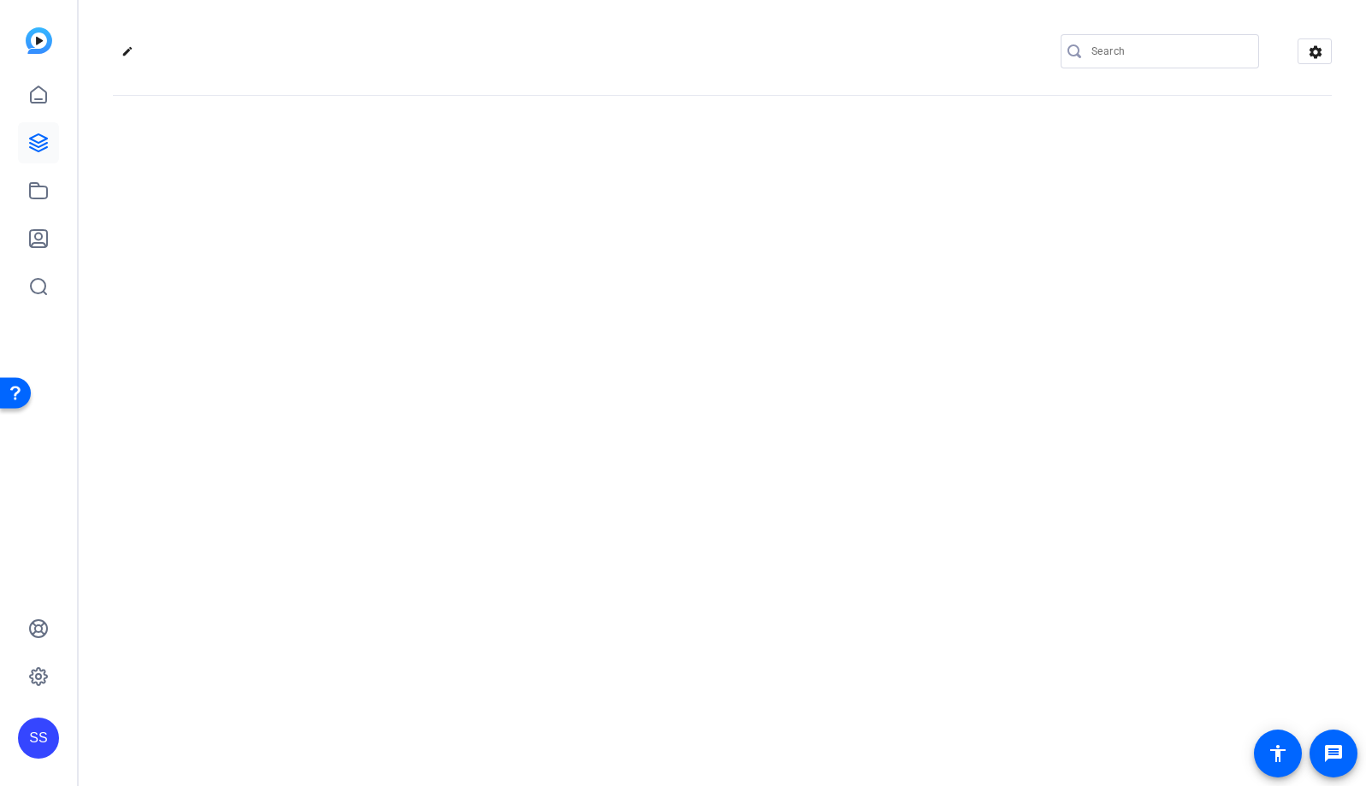
click at [712, 145] on div "edit settings" at bounding box center [722, 393] width 1287 height 786
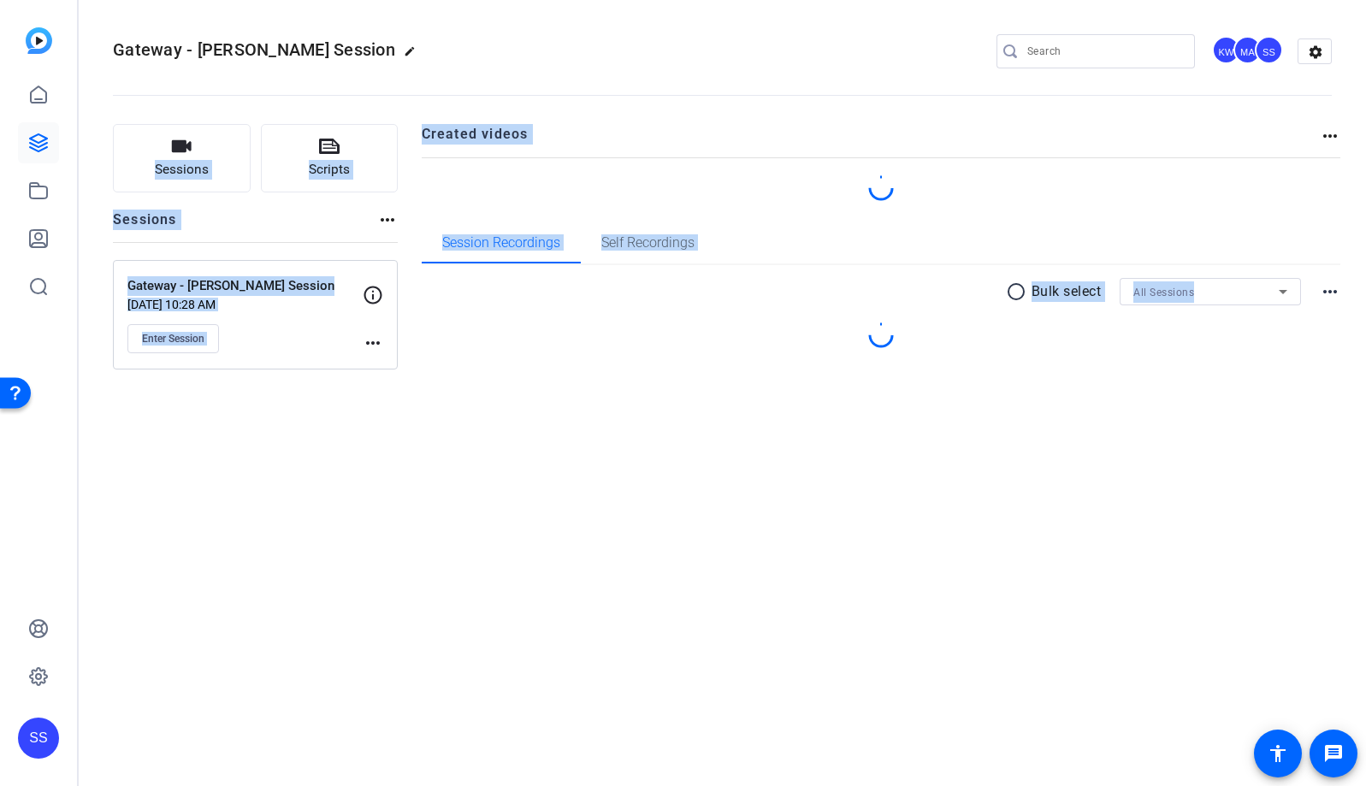
click at [691, 80] on openreel-divider-bar at bounding box center [722, 90] width 1219 height 52
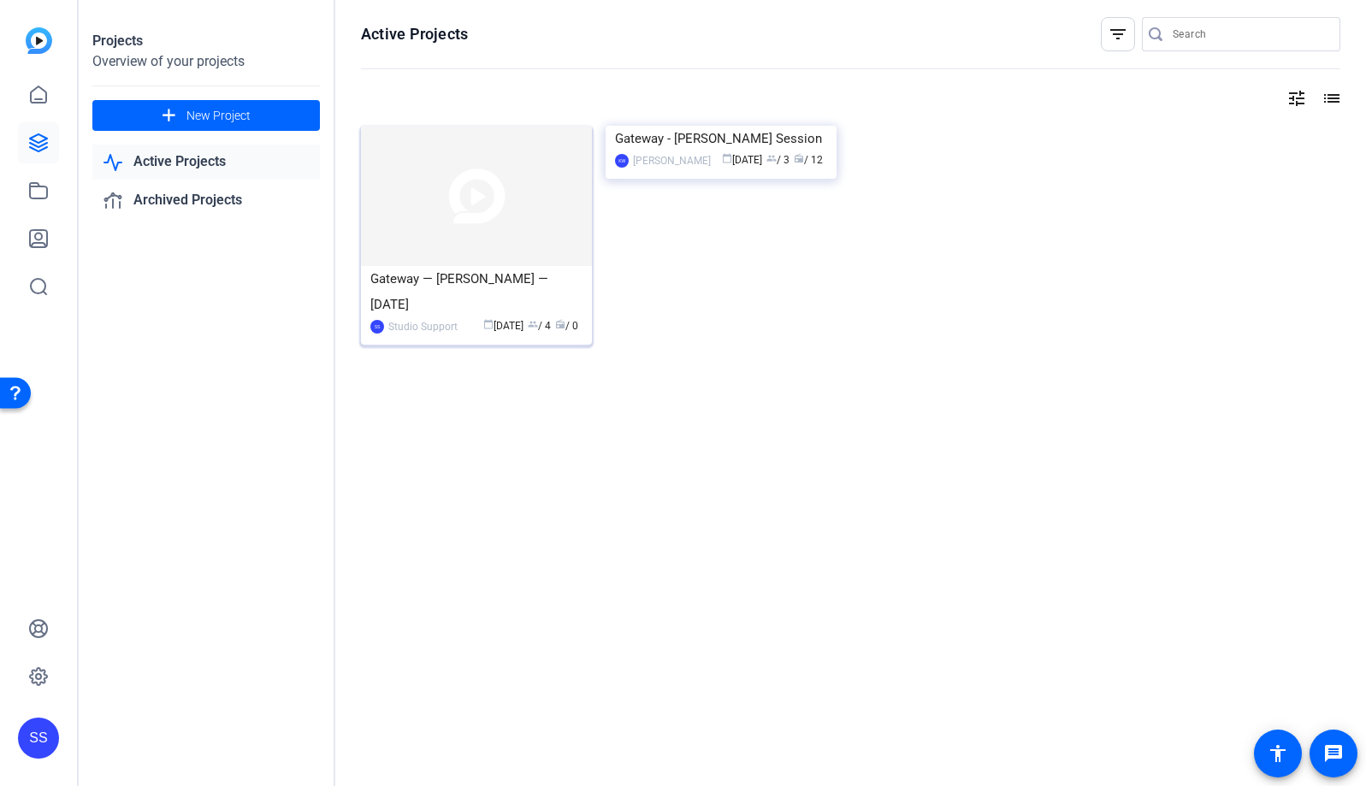
click at [441, 192] on img at bounding box center [476, 196] width 231 height 140
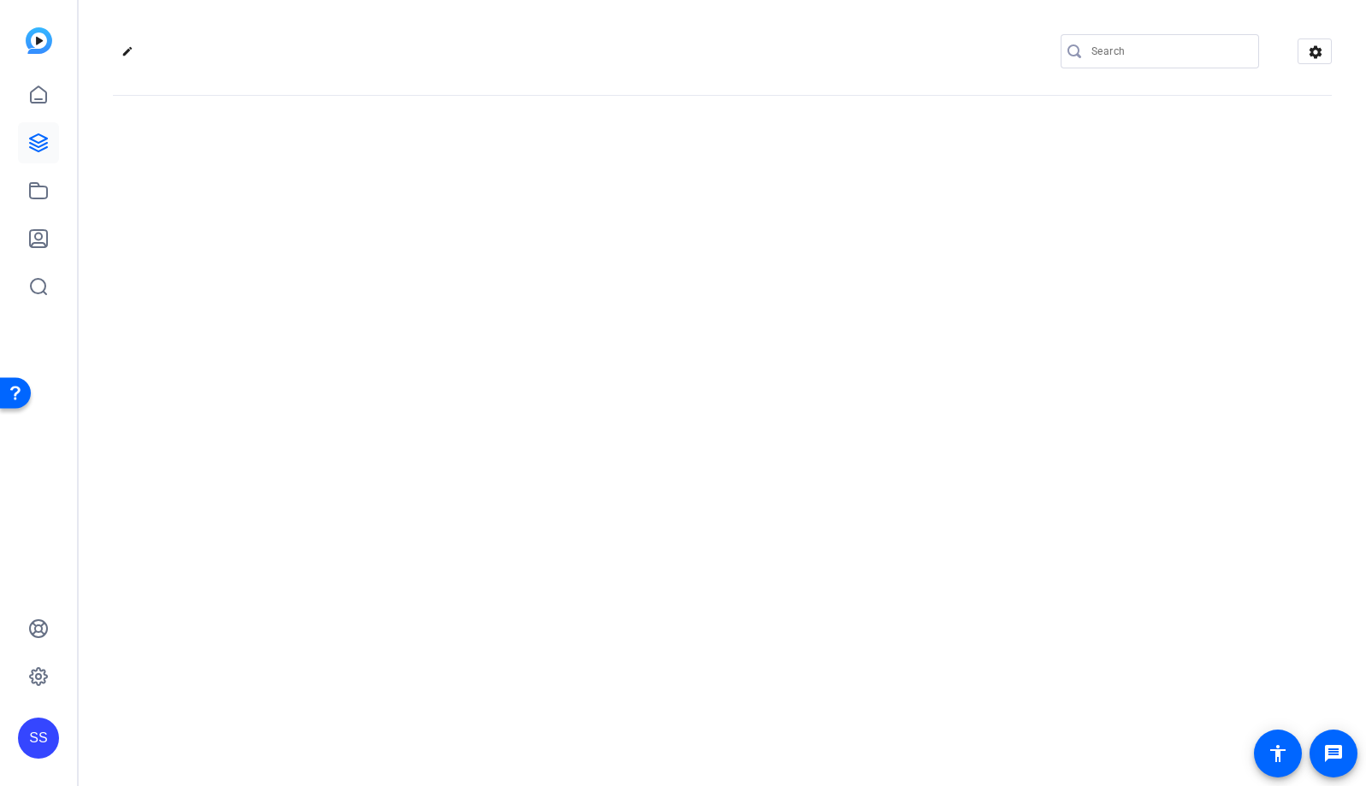
click at [441, 192] on div "edit settings" at bounding box center [722, 393] width 1287 height 786
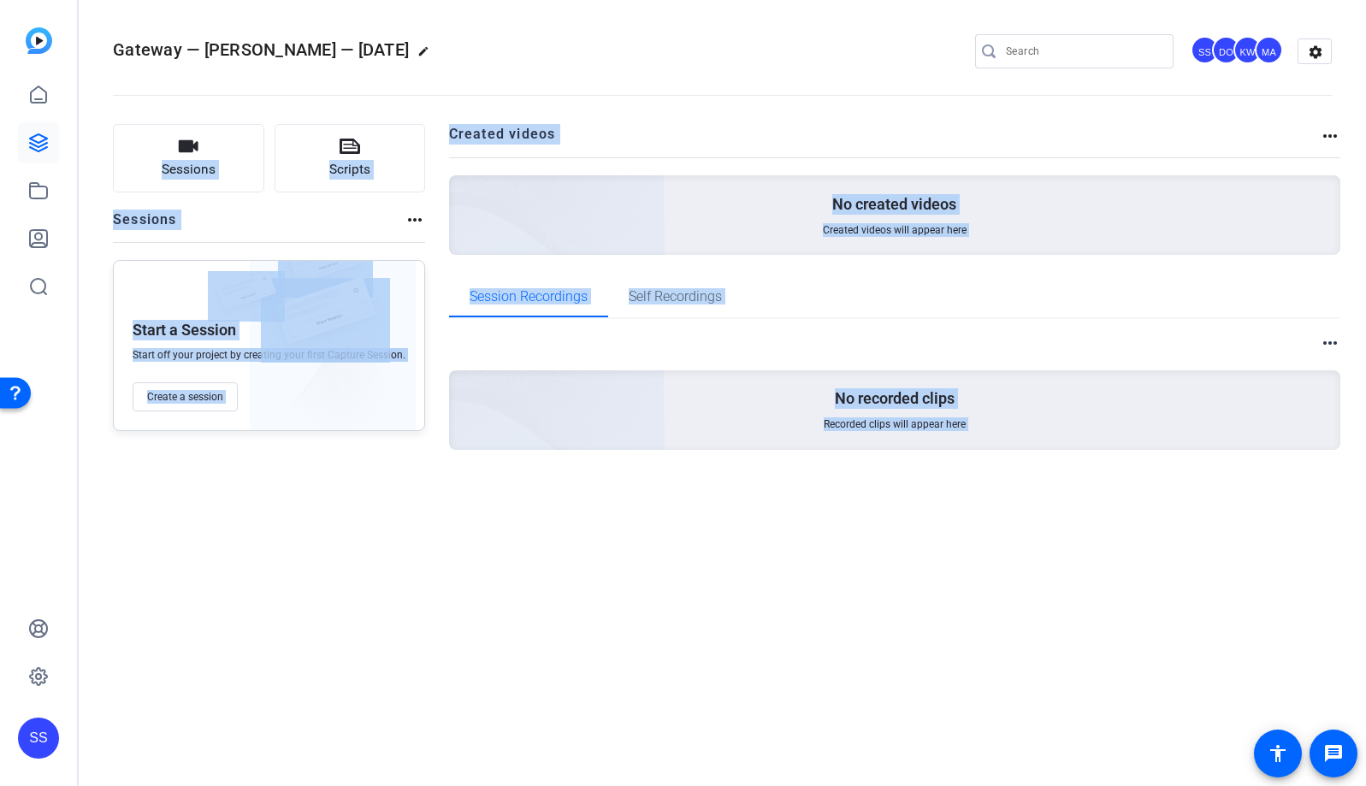
click at [450, 492] on div "more_horiz No recorded clips Recorded clips will appear here" at bounding box center [895, 412] width 892 height 186
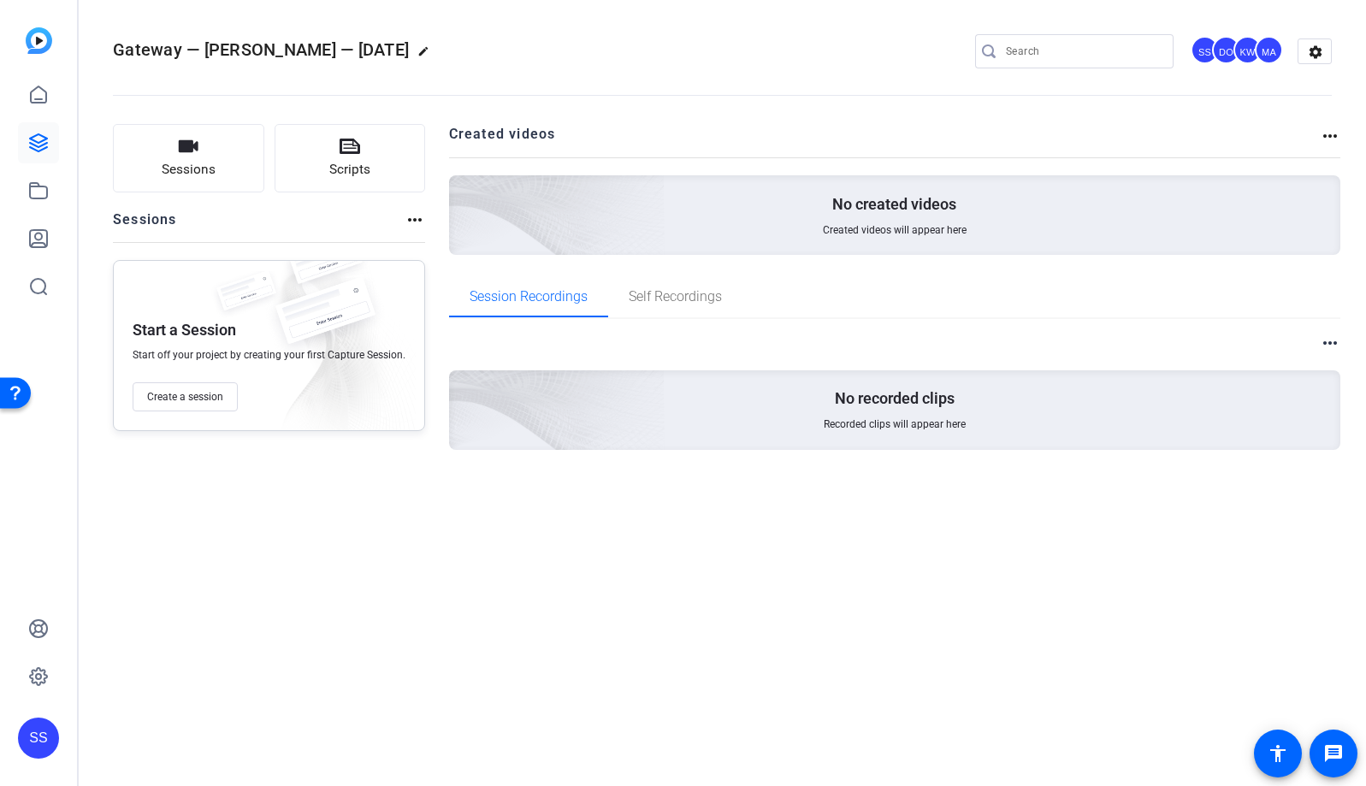
click at [418, 52] on mat-icon "edit" at bounding box center [427, 55] width 21 height 21
click at [180, 49] on input "Gateway — Dr. Sameek — 10/09/2025" at bounding box center [183, 51] width 112 height 21
click at [263, 55] on span "check_circle" at bounding box center [267, 51] width 21 height 21
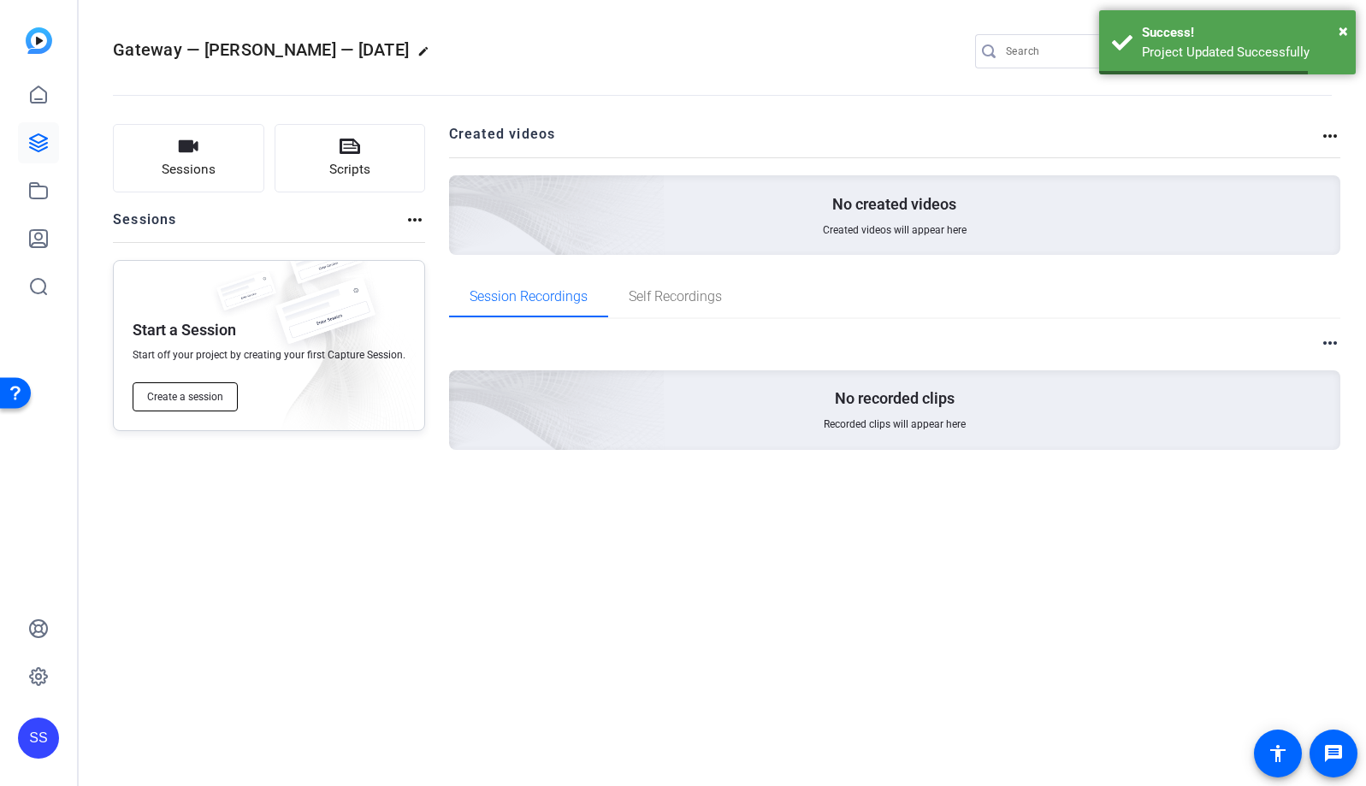
click at [208, 397] on span "Create a session" at bounding box center [185, 397] width 76 height 14
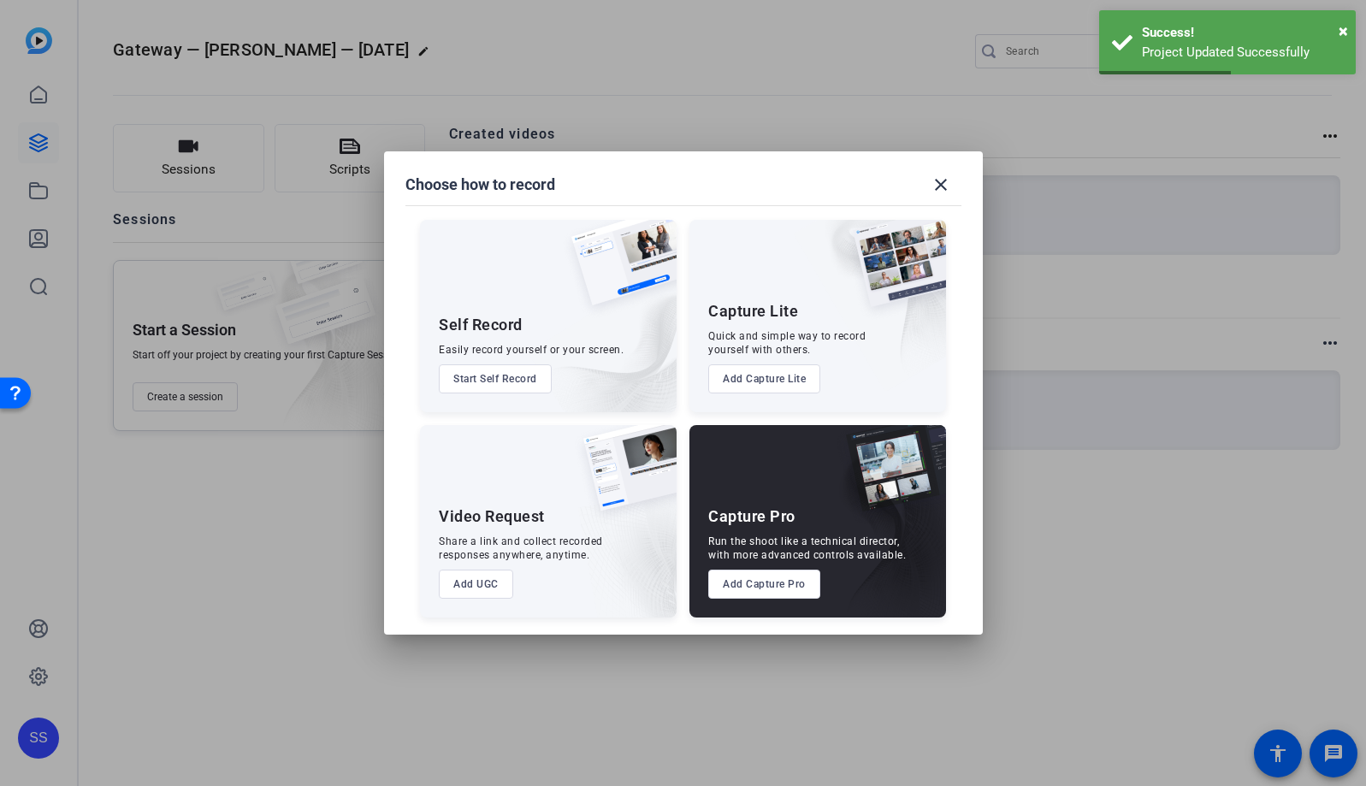
click at [779, 589] on button "Add Capture Pro" at bounding box center [764, 584] width 112 height 29
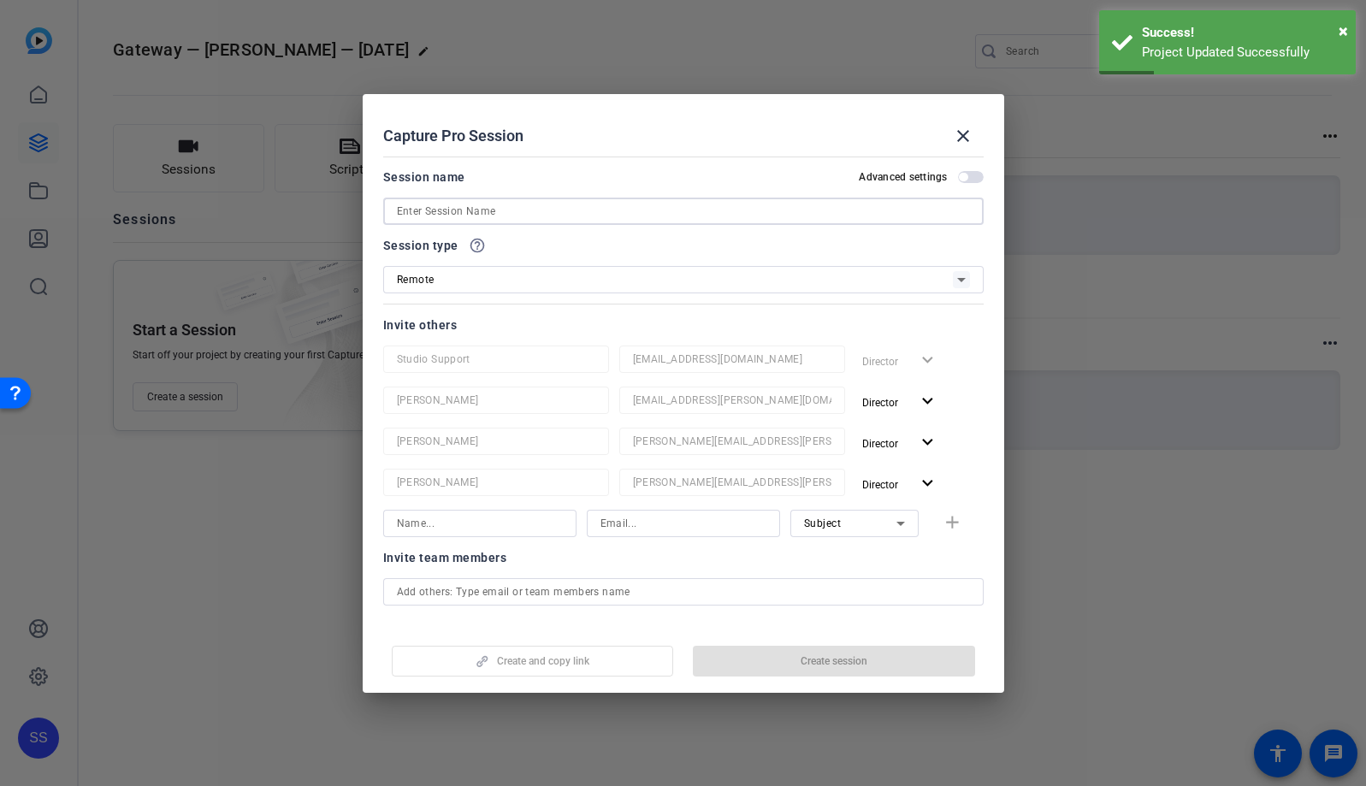
click at [523, 205] on input at bounding box center [683, 211] width 573 height 21
paste input "Gateway — Dr. Sameek — 10/09/2025"
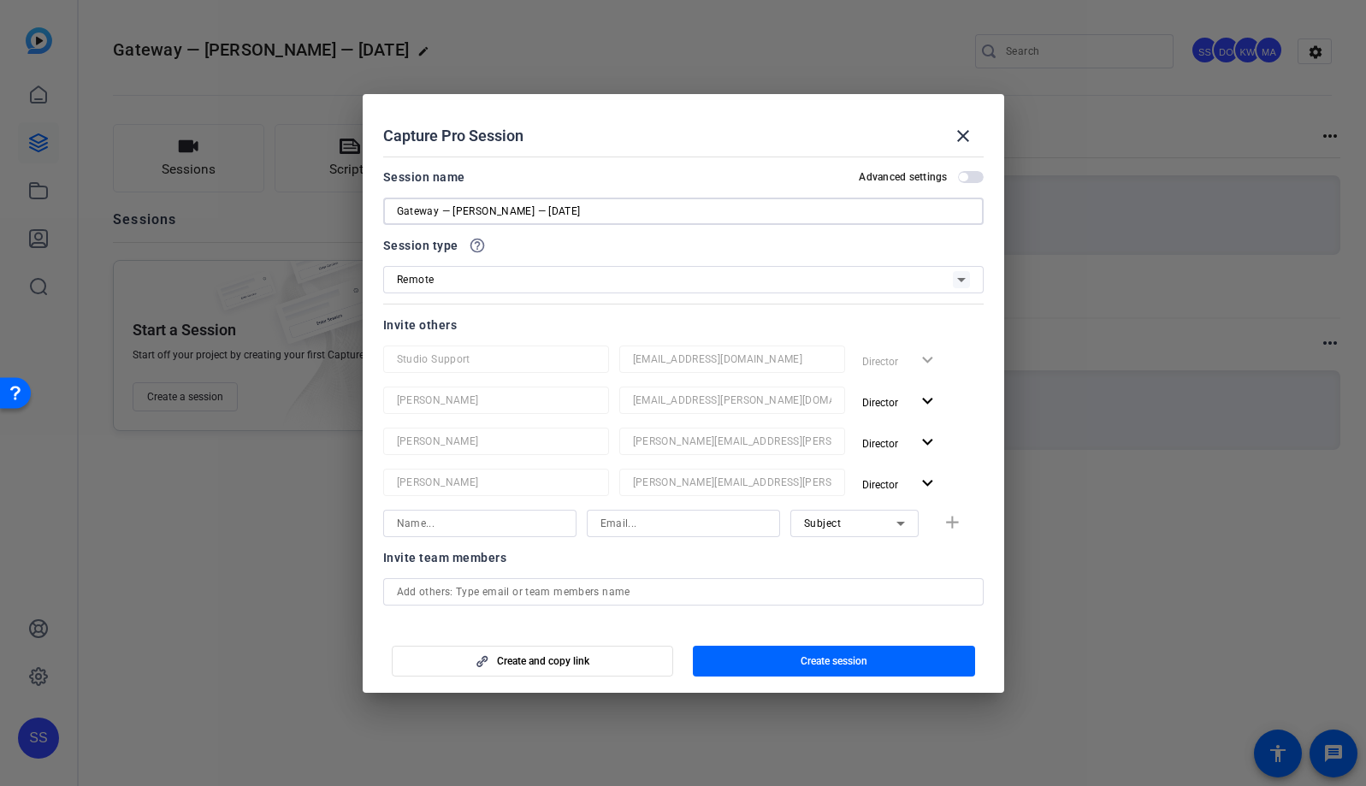
click at [399, 210] on input "Gateway — Dr. Sameek — 10/09/2025" at bounding box center [683, 211] width 573 height 21
type input "Gateway — Dr. Sameek — 10/09/2025"
click at [372, 410] on mat-dialog-content "Session name Advanced settings Gateway — Dr. Sameek — 10/09/2025 Session type h…" at bounding box center [683, 387] width 641 height 475
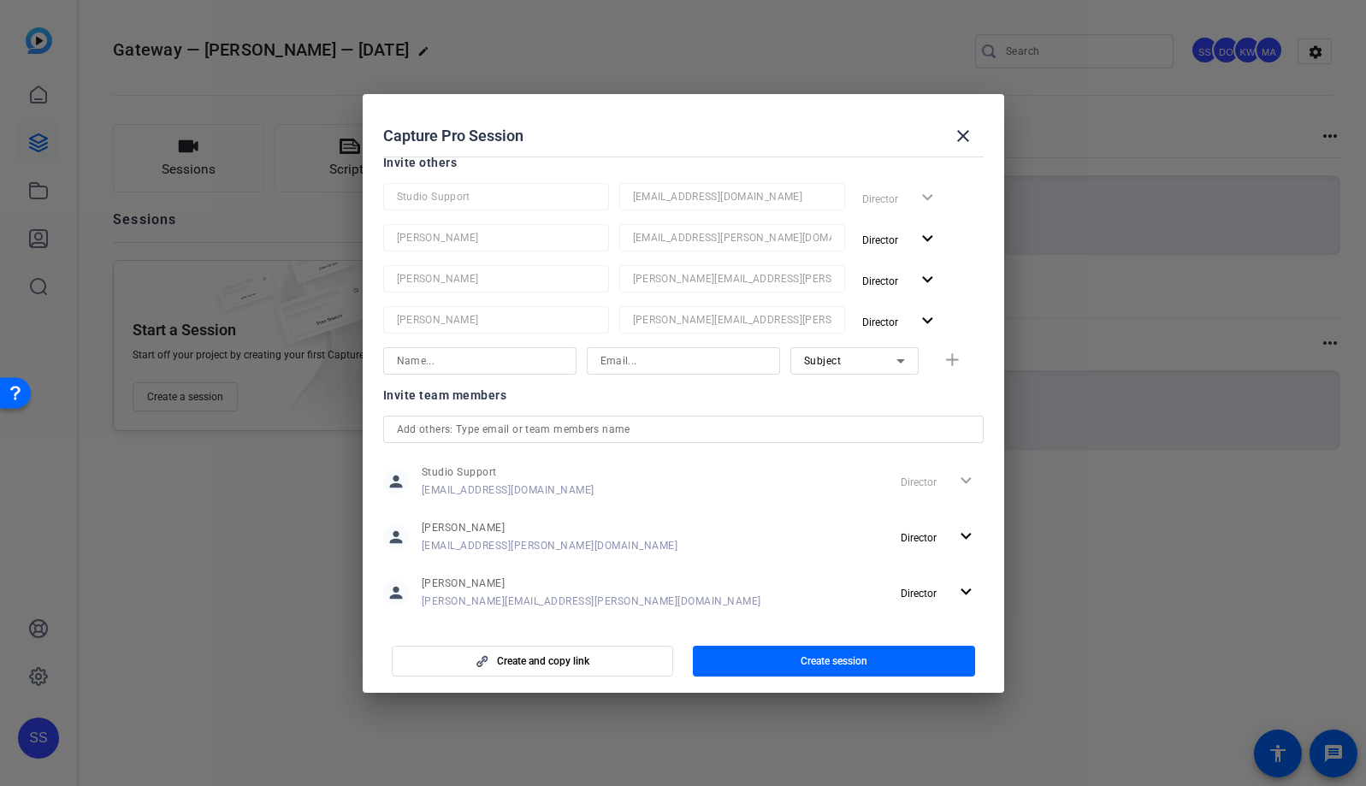
scroll to position [244, 0]
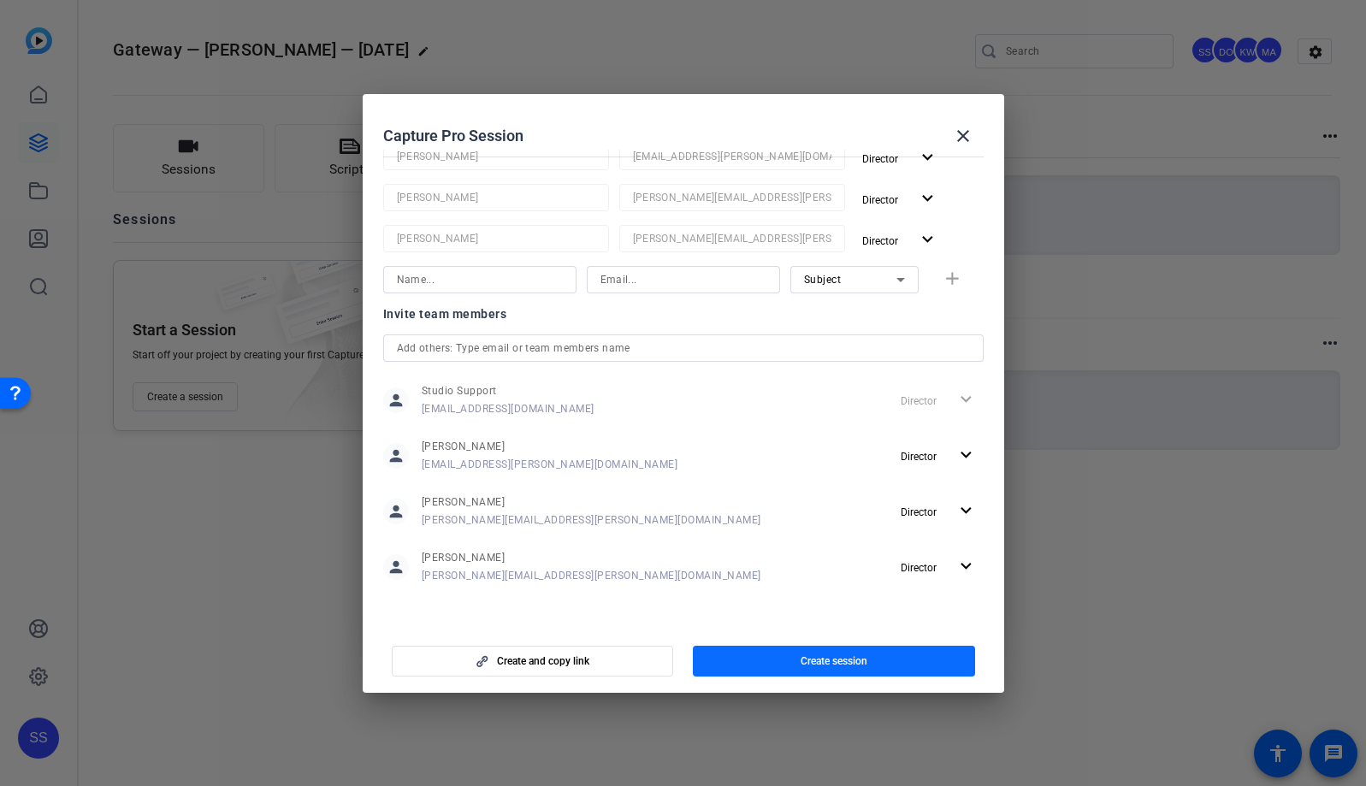
click at [893, 664] on span "button" at bounding box center [834, 661] width 282 height 41
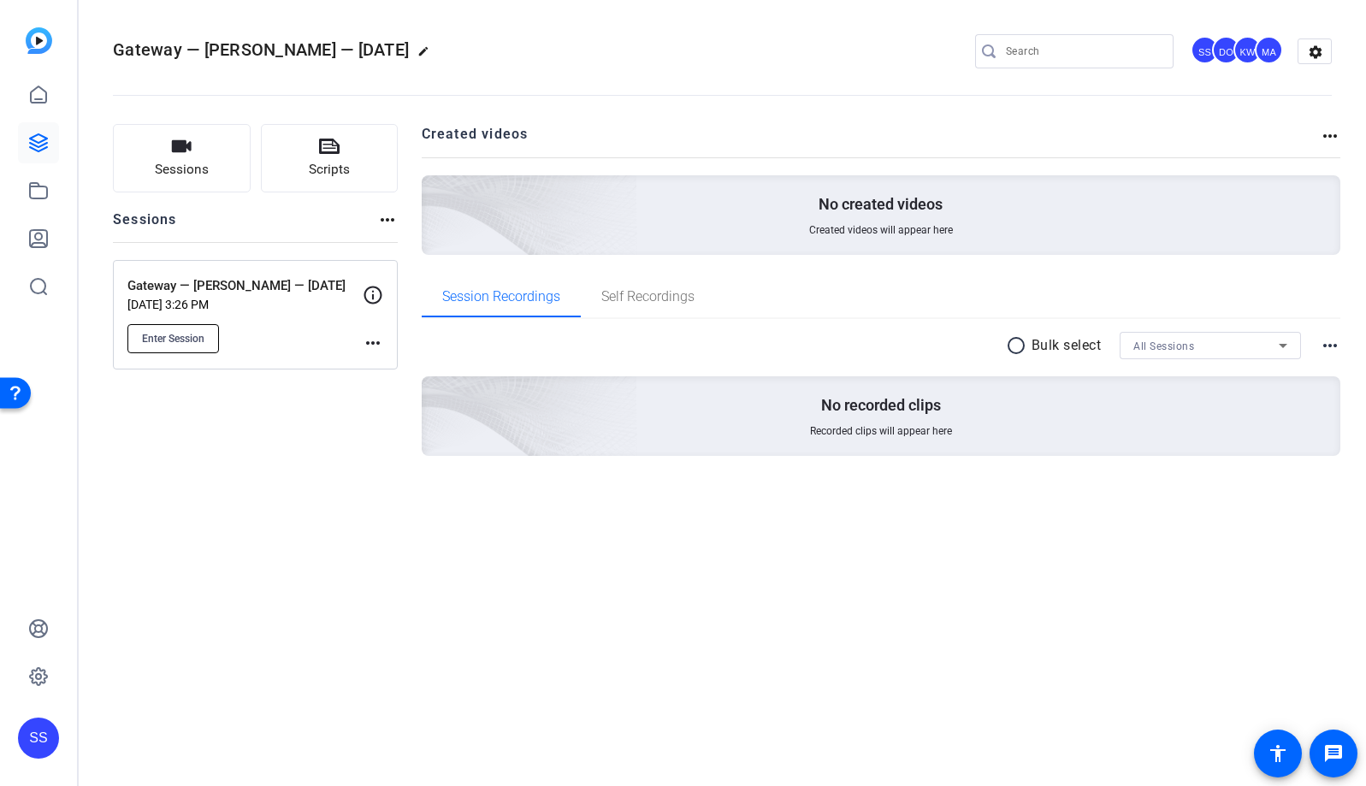
click at [210, 344] on button "Enter Session" at bounding box center [173, 338] width 92 height 29
click at [198, 342] on span "Enter Session" at bounding box center [173, 339] width 62 height 14
click at [37, 734] on div "SS" at bounding box center [38, 737] width 41 height 41
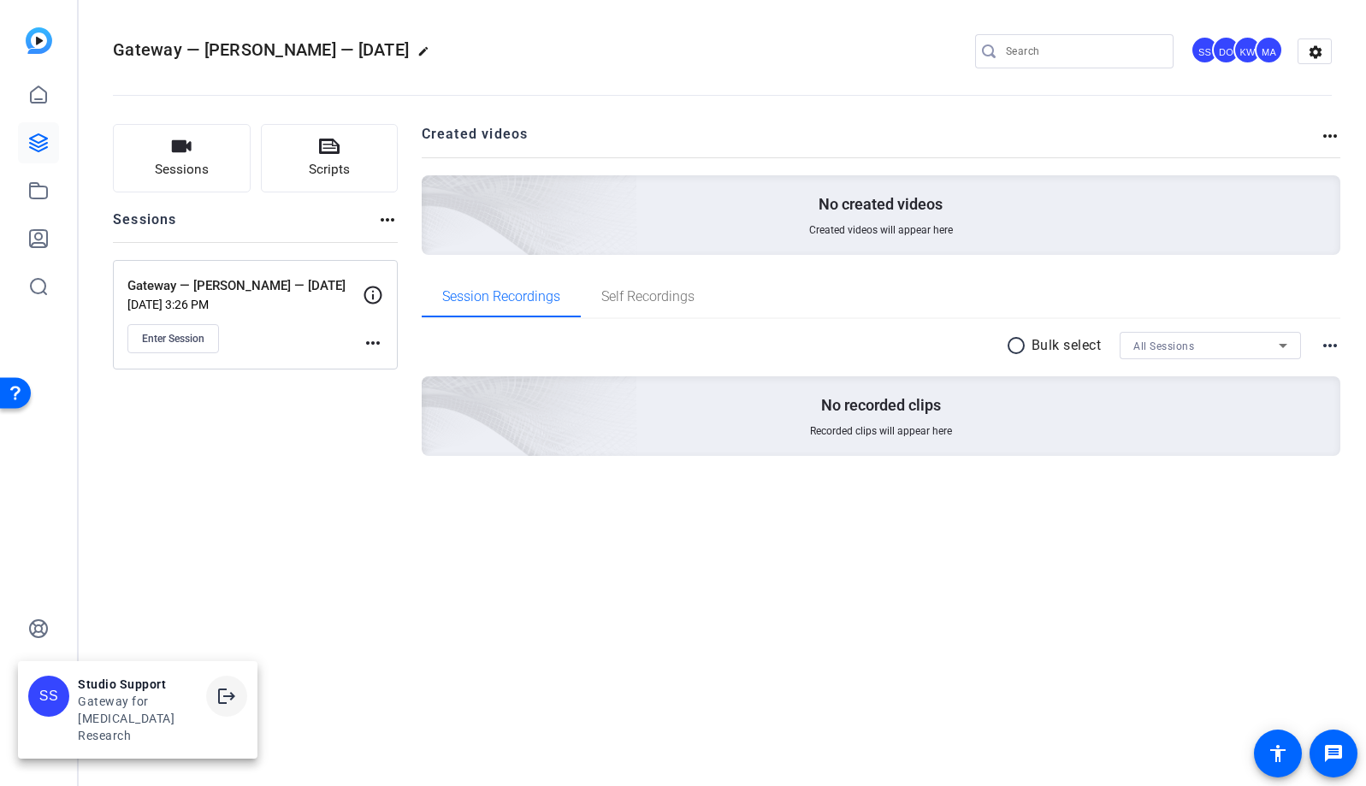
click at [219, 706] on mat-icon "logout" at bounding box center [226, 696] width 21 height 21
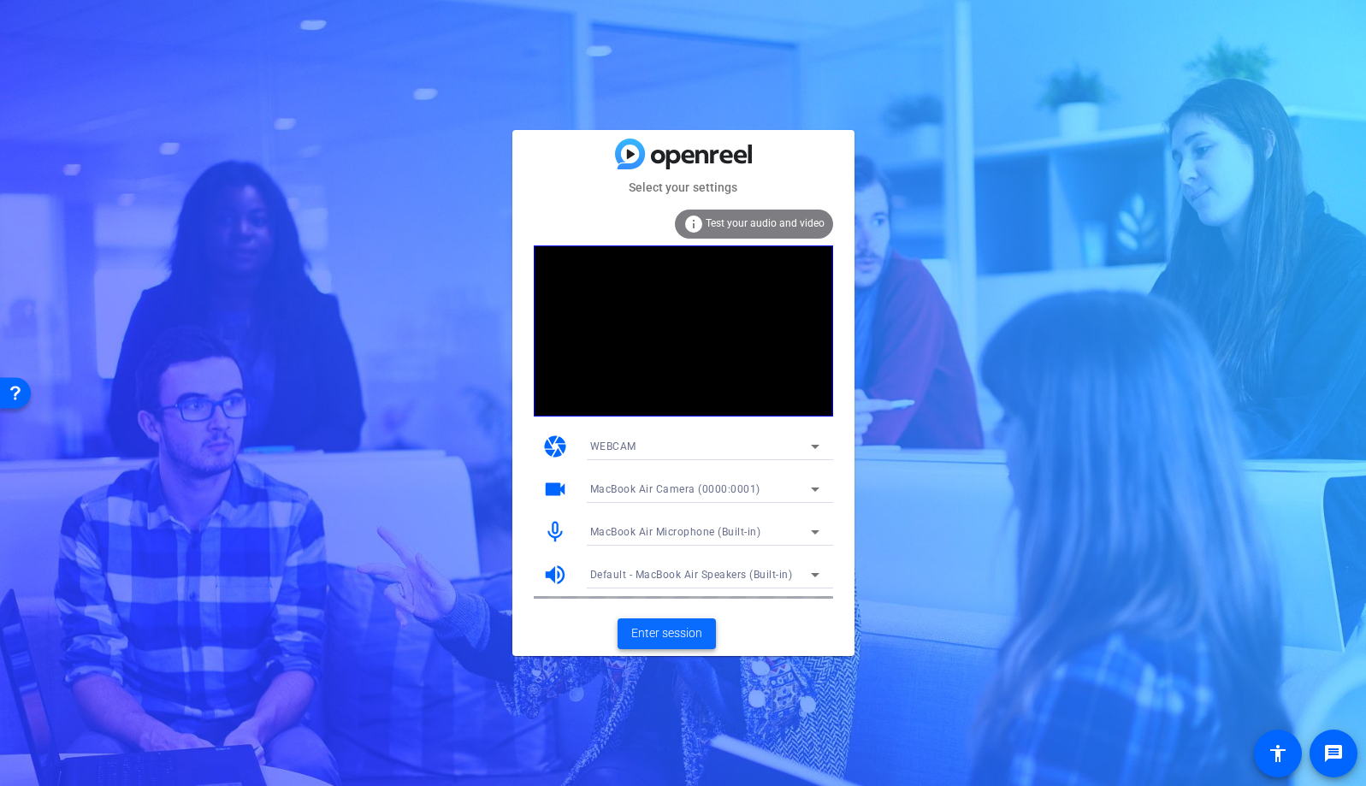
click at [683, 634] on span "Enter session" at bounding box center [666, 633] width 71 height 18
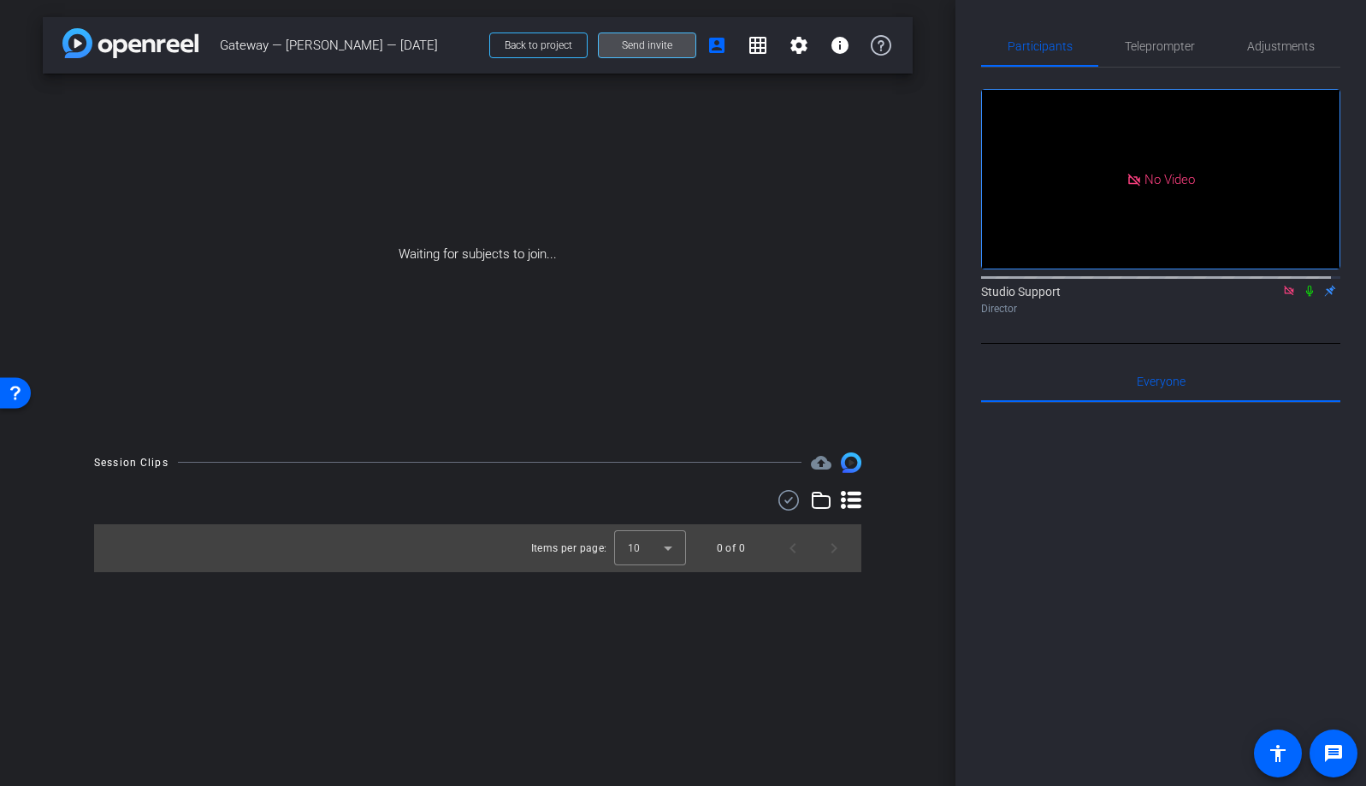
click at [661, 44] on span "Send invite" at bounding box center [647, 45] width 50 height 14
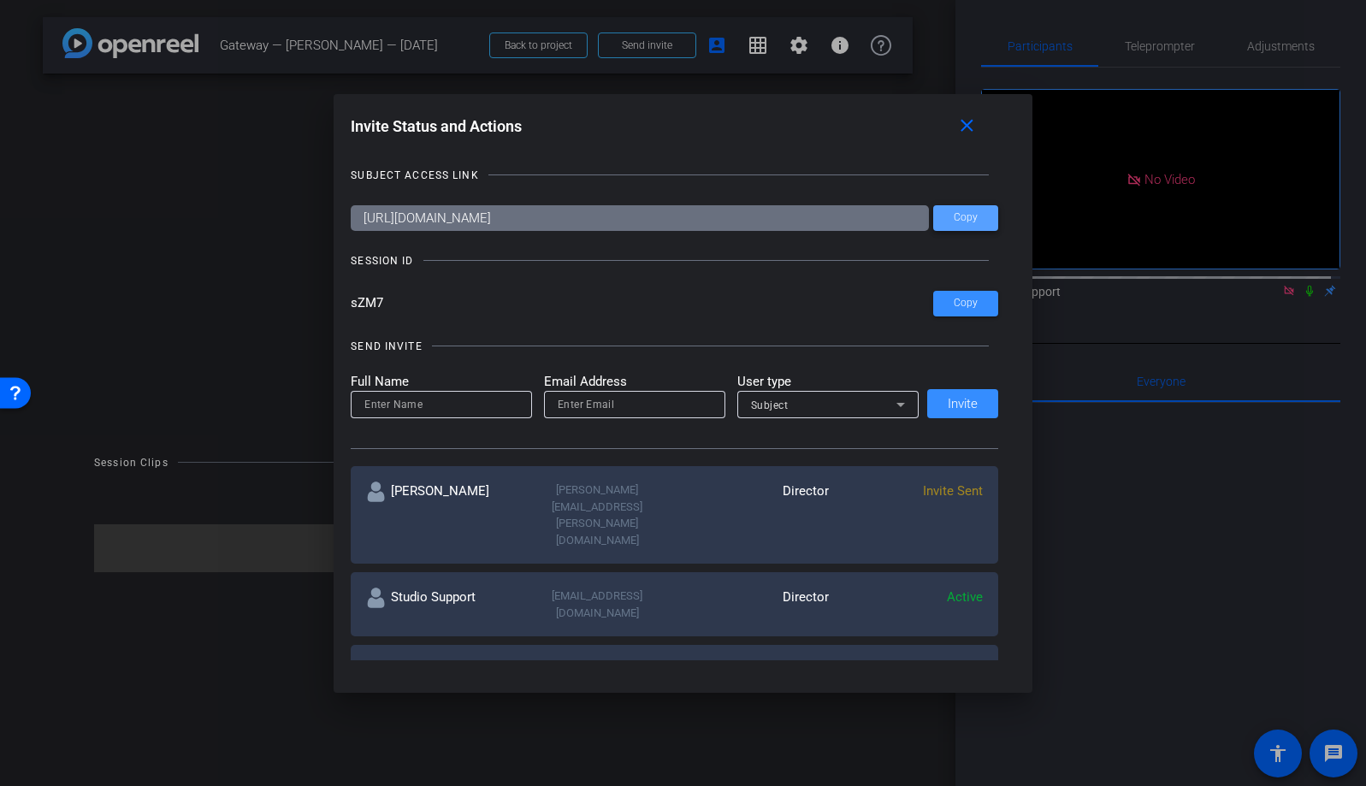
click at [983, 216] on span at bounding box center [965, 218] width 65 height 41
click at [967, 304] on span "Copy" at bounding box center [966, 303] width 24 height 13
click at [969, 132] on mat-icon "close" at bounding box center [966, 125] width 21 height 21
